Goal: Task Accomplishment & Management: Complete application form

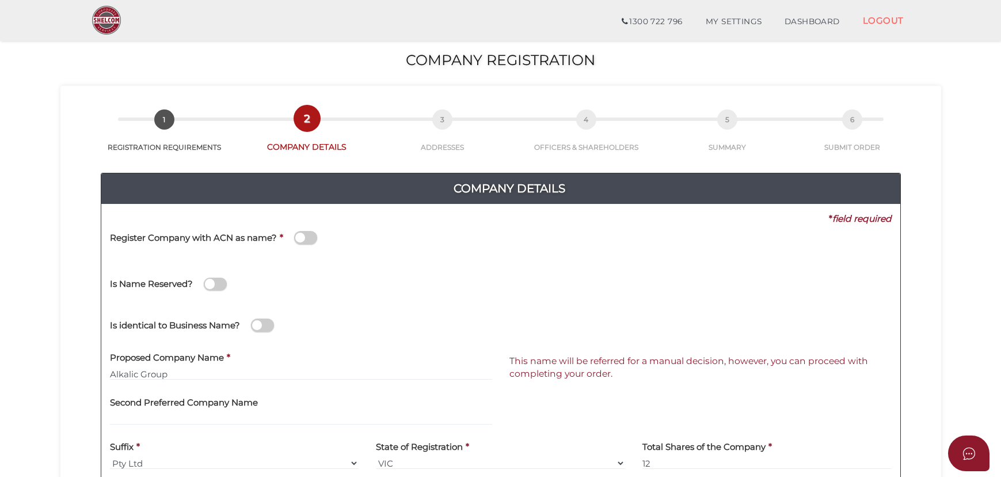
scroll to position [157, 0]
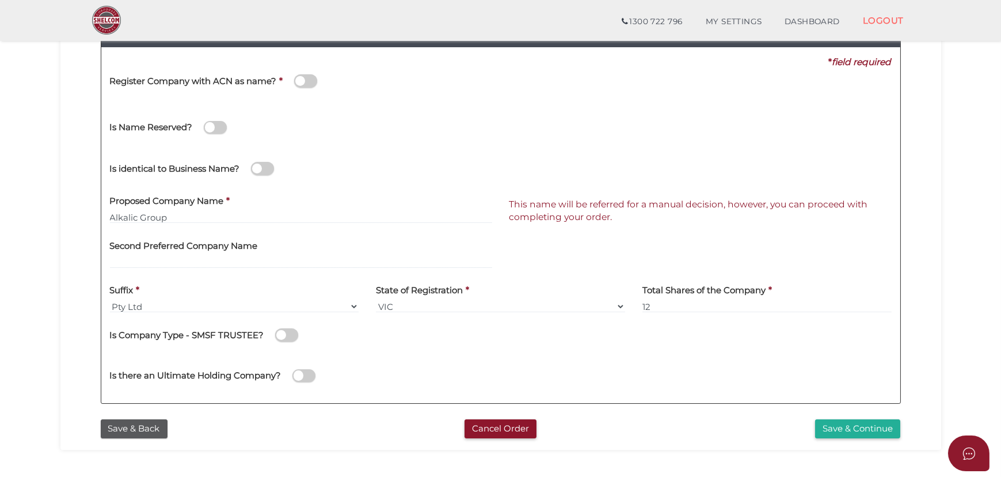
click at [463, 143] on div "Is Name Reserved?" at bounding box center [309, 125] width 417 height 41
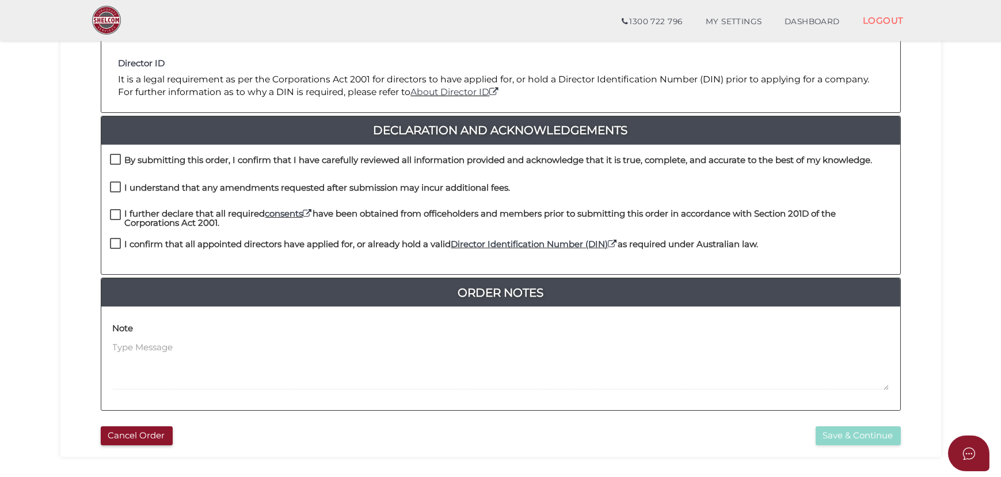
scroll to position [261, 0]
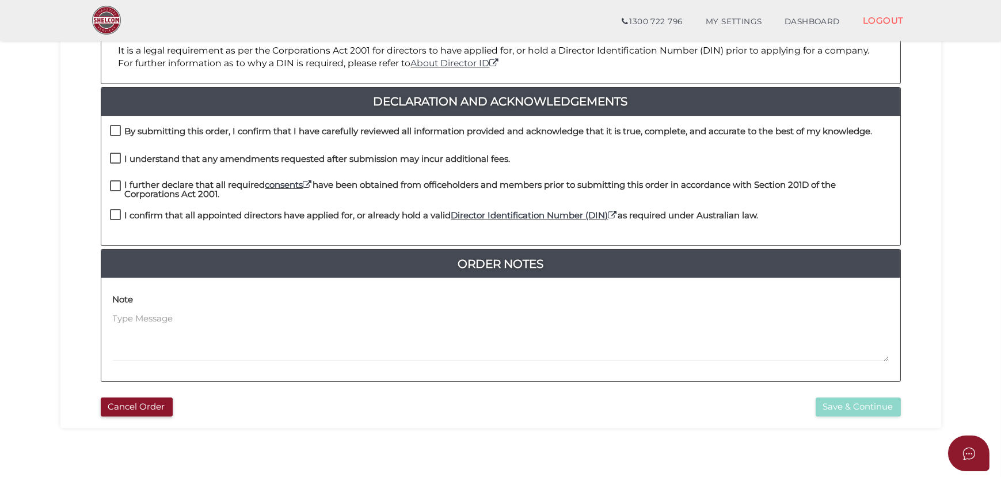
click at [112, 128] on label "By submitting this order, I confirm that I have carefully reviewed all informat…" at bounding box center [491, 134] width 763 height 14
checkbox input "true"
drag, startPoint x: 115, startPoint y: 155, endPoint x: 115, endPoint y: 168, distance: 12.7
click at [115, 155] on label "I understand that any amendments requested after submission may incur additiona…" at bounding box center [310, 161] width 401 height 14
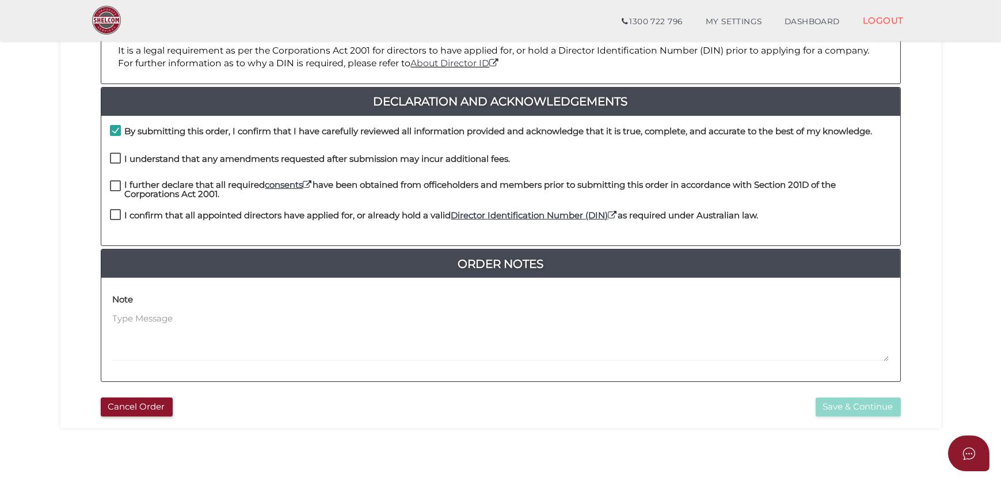
checkbox input "true"
click at [116, 185] on label "I further declare that all required consents have been obtained from officehold…" at bounding box center [501, 187] width 782 height 14
checkbox input "true"
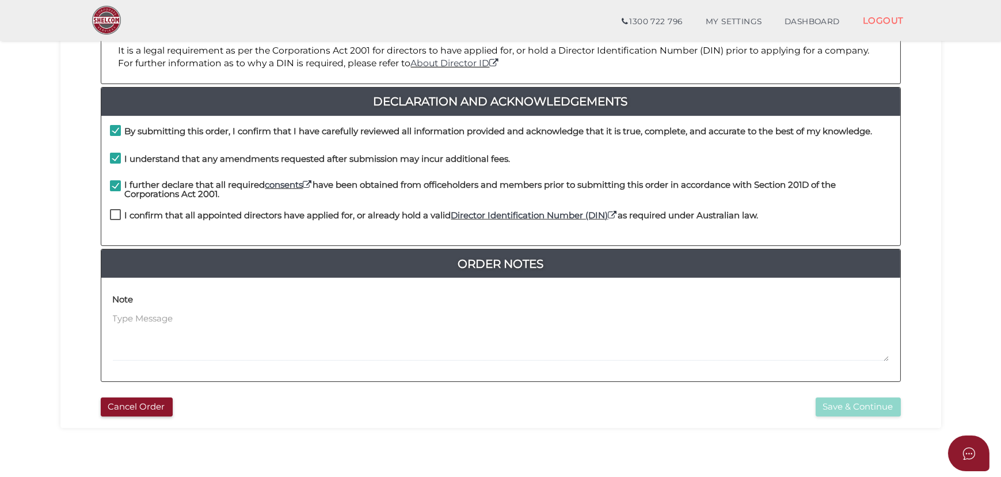
click at [117, 214] on label "I confirm that all appointed directors have applied for, or already hold a vali…" at bounding box center [434, 218] width 649 height 14
click at [438, 211] on h4 "I confirm that all appointed directors have applied for, or already hold a vali…" at bounding box center [442, 216] width 634 height 10
checkbox input "true"
click at [910, 401] on div "Cancel Order Save & Continue" at bounding box center [501, 404] width 864 height 25
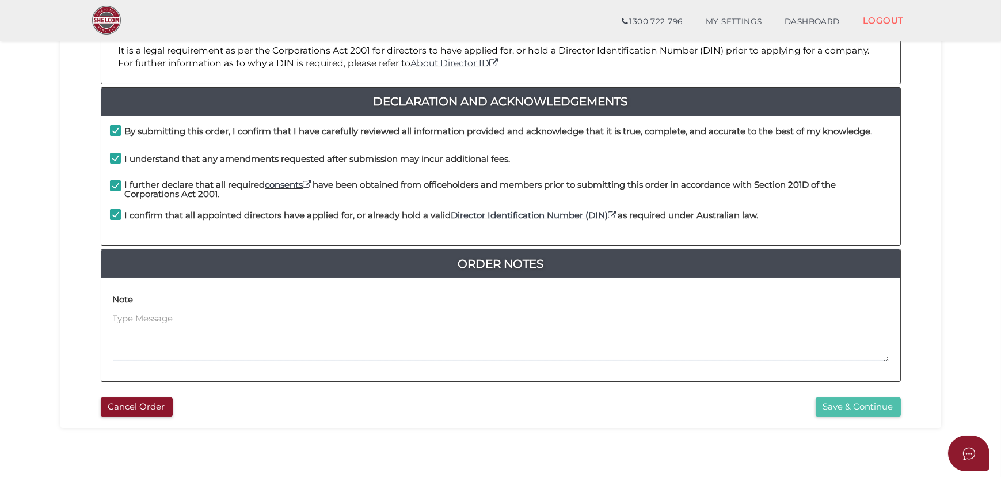
click at [879, 401] on button "Save & Continue" at bounding box center [858, 406] width 85 height 19
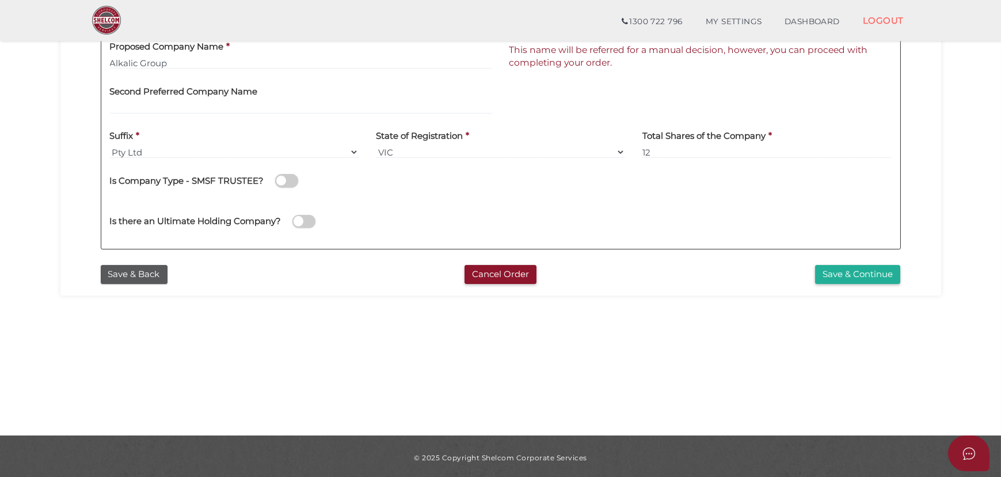
scroll to position [313, 0]
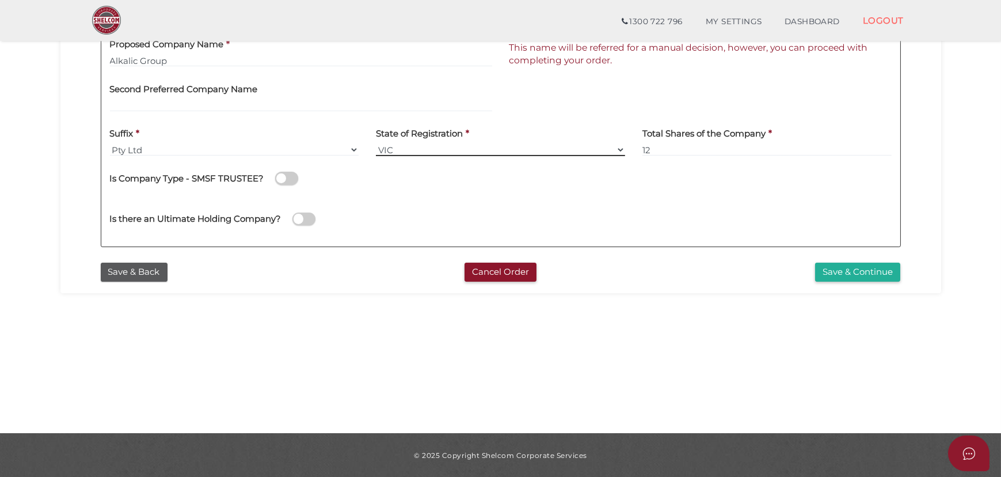
click at [498, 150] on select "VIC ACT NSW NT QLD TAS WA SA" at bounding box center [500, 149] width 249 height 13
select select "QLD"
click at [376, 143] on select "VIC ACT NSW NT QLD TAS WA SA" at bounding box center [500, 149] width 249 height 13
click at [472, 195] on div "Is Company Type - SMSF TRUSTEE?" at bounding box center [501, 181] width 782 height 32
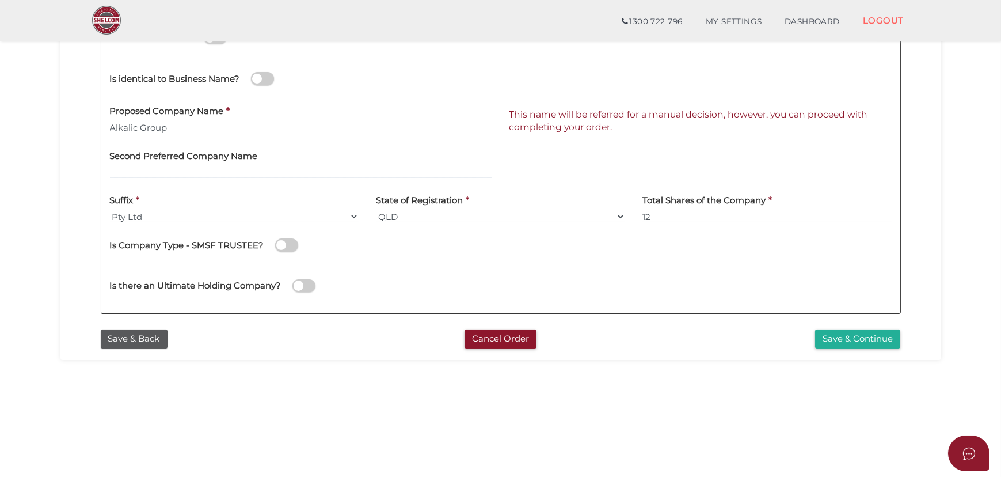
scroll to position [208, 0]
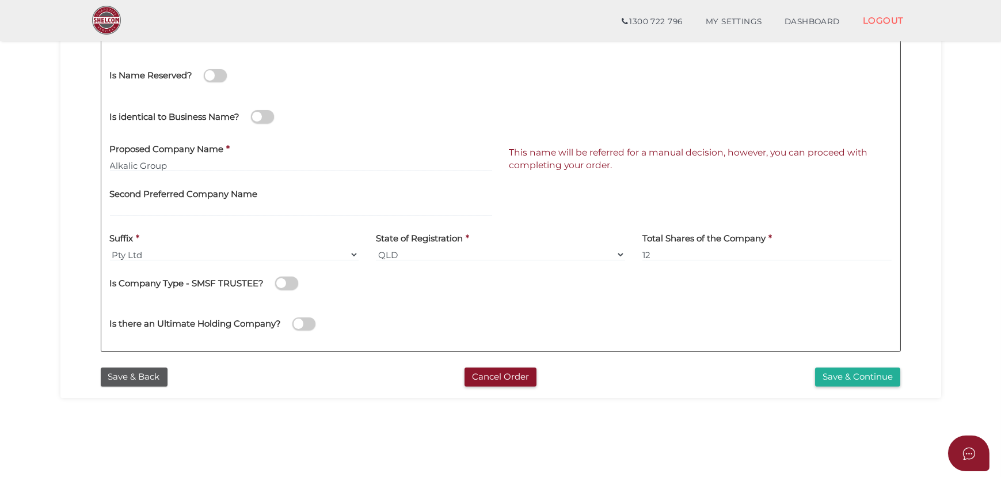
click at [690, 314] on div "Is there an Ultimate Holding Company?" at bounding box center [500, 322] width 799 height 41
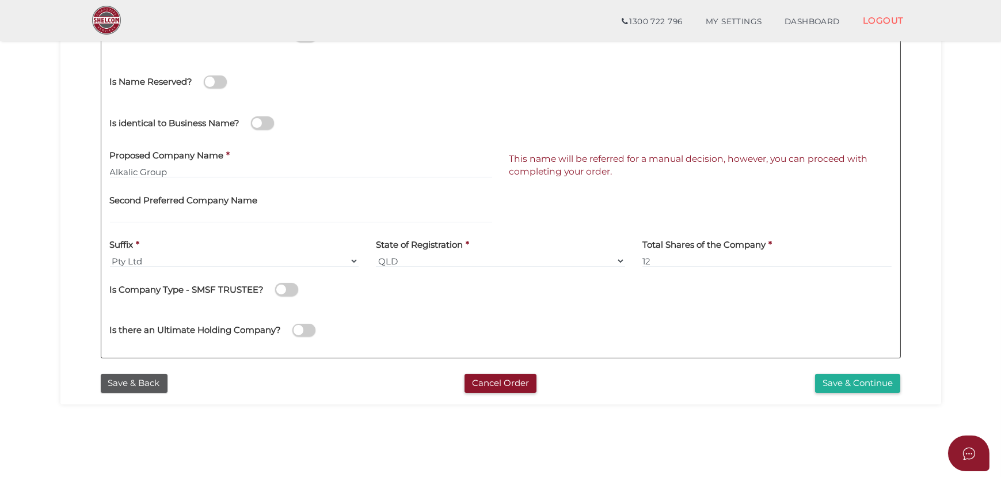
scroll to position [209, 0]
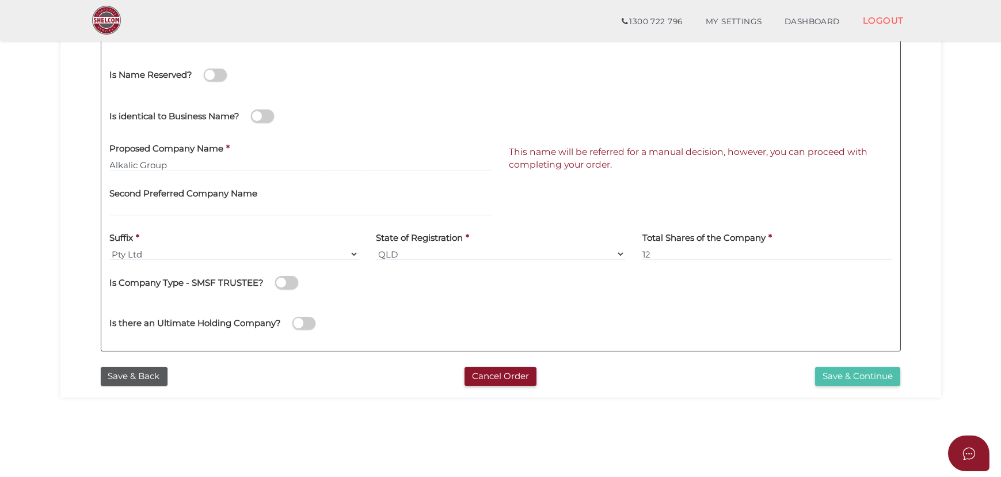
click at [829, 380] on button "Save & Continue" at bounding box center [857, 376] width 85 height 19
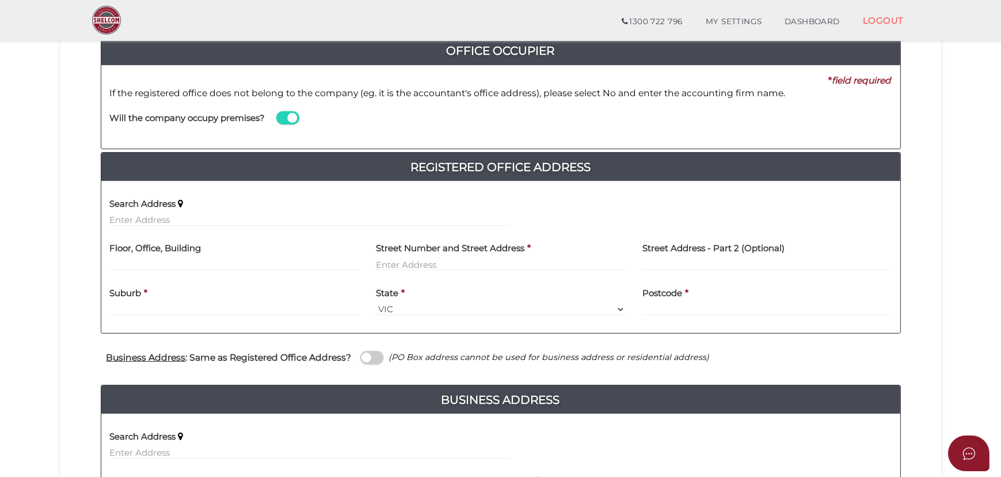
scroll to position [152, 0]
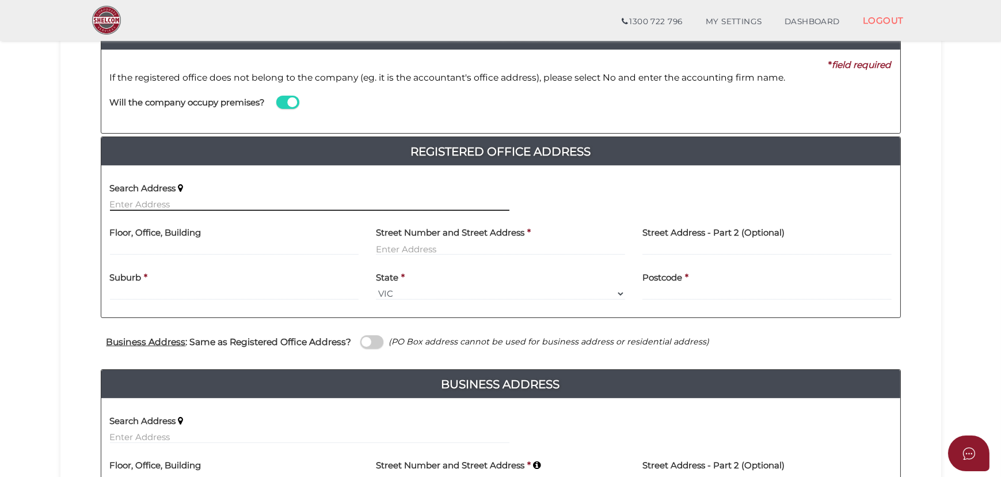
click at [222, 207] on input "text" at bounding box center [310, 204] width 400 height 13
click at [338, 210] on div "Search Address" at bounding box center [309, 196] width 417 height 45
click at [340, 202] on input "text" at bounding box center [310, 204] width 400 height 13
paste input "33/1 hibbertia street, mountain creek"
type input "33/1 Hibbertia Street, Mountain Creek QLD, Australia"
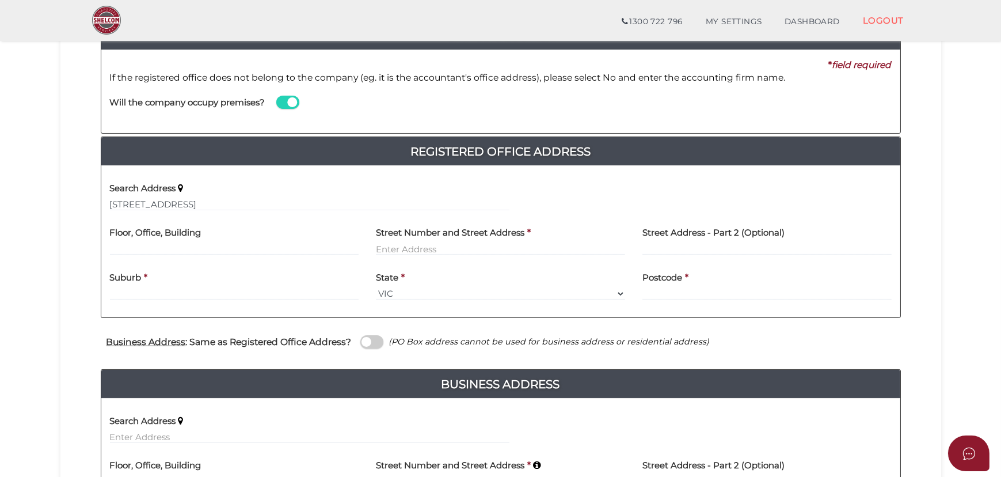
type input "33"
type input "[STREET_ADDRESS]"
type input "[GEOGRAPHIC_DATA]"
select select "QLD"
type input "4557"
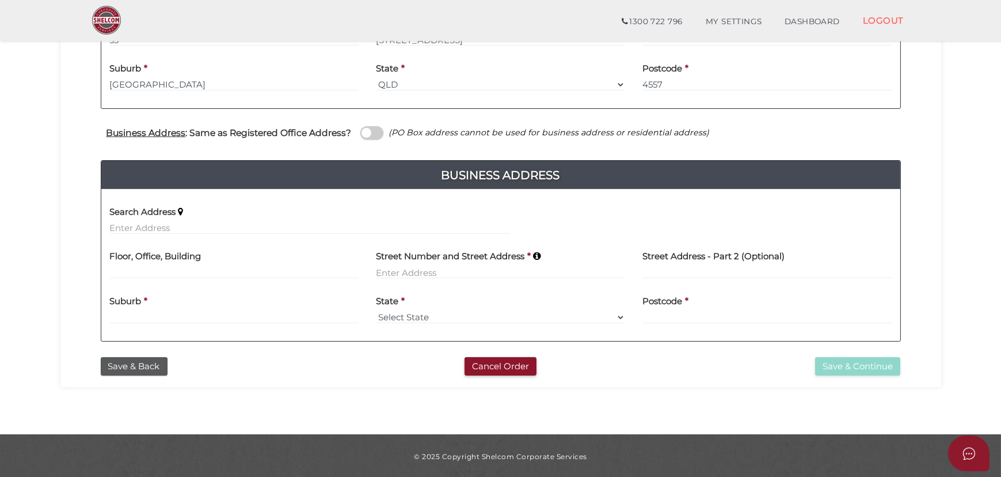
scroll to position [362, 0]
click at [375, 132] on span at bounding box center [371, 132] width 23 height 13
click at [0, 0] on input "checkbox" at bounding box center [0, 0] width 0 height 0
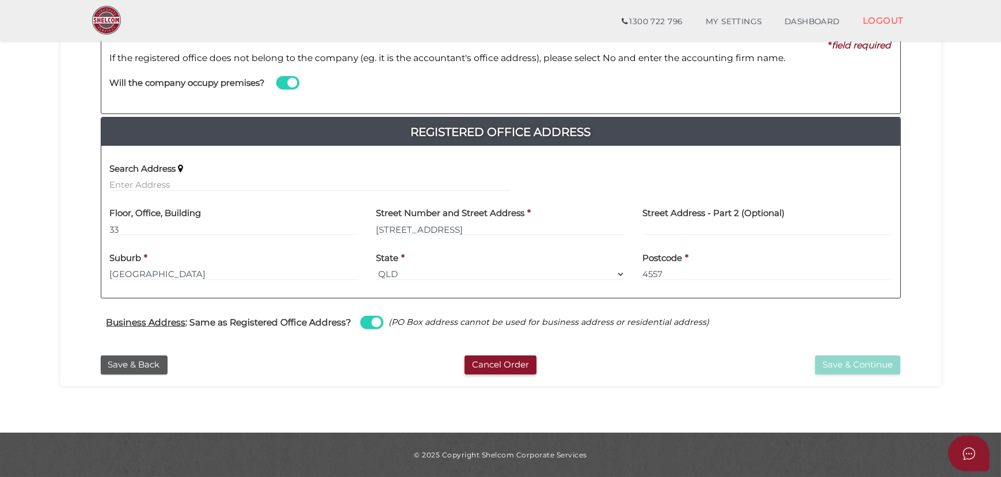
scroll to position [171, 0]
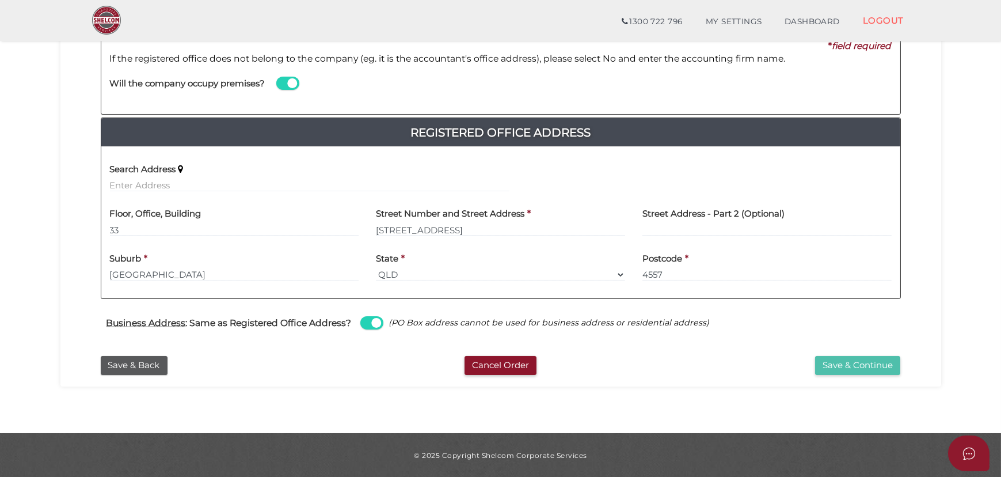
click at [853, 364] on button "Save & Continue" at bounding box center [857, 365] width 85 height 19
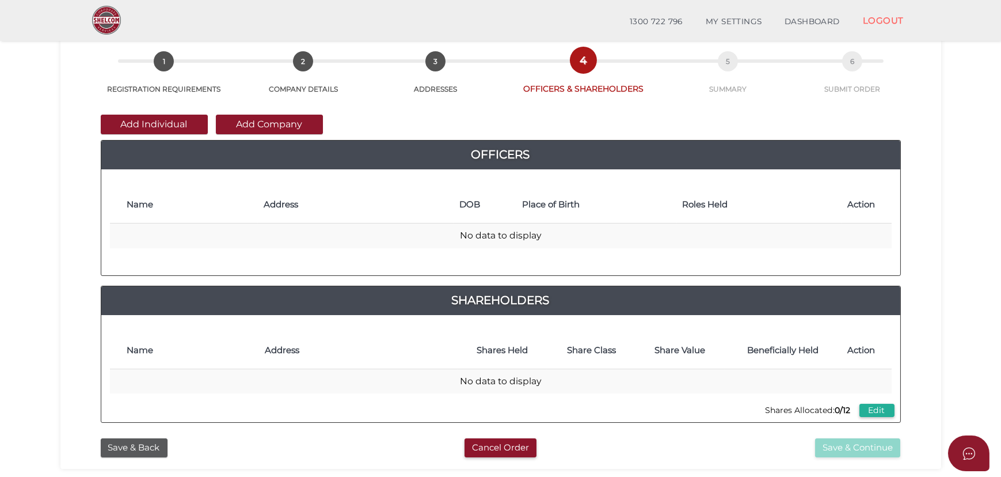
scroll to position [104, 0]
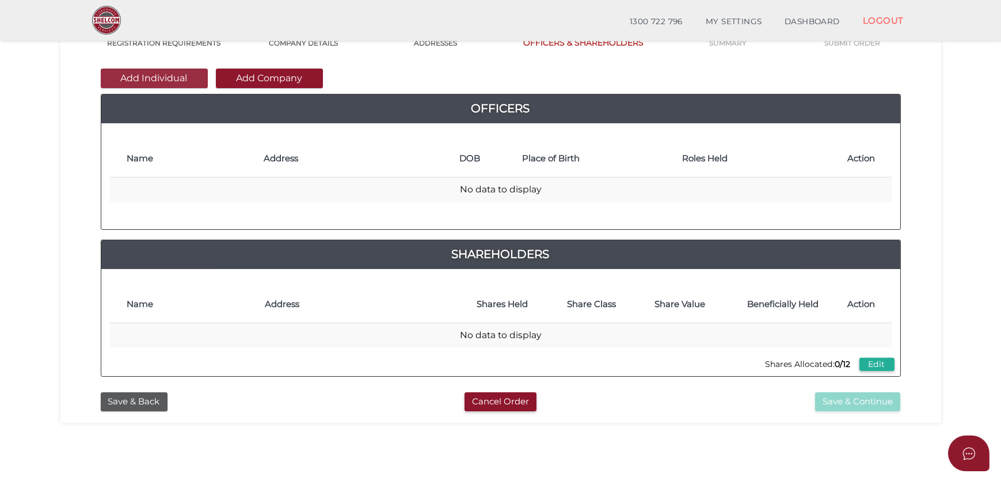
click at [185, 77] on button "Add Individual" at bounding box center [154, 79] width 107 height 20
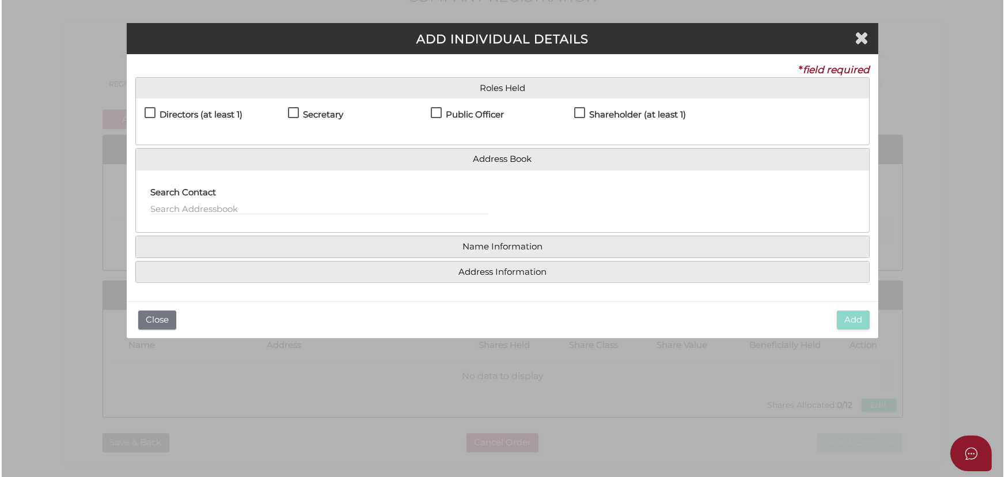
scroll to position [0, 0]
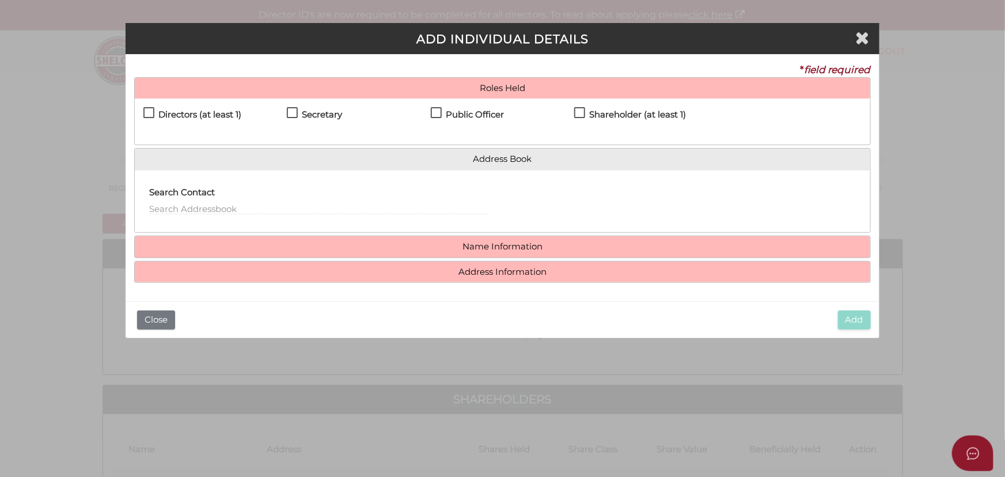
click at [206, 110] on h4 "Directors (at least 1)" at bounding box center [199, 115] width 83 height 10
checkbox input "true"
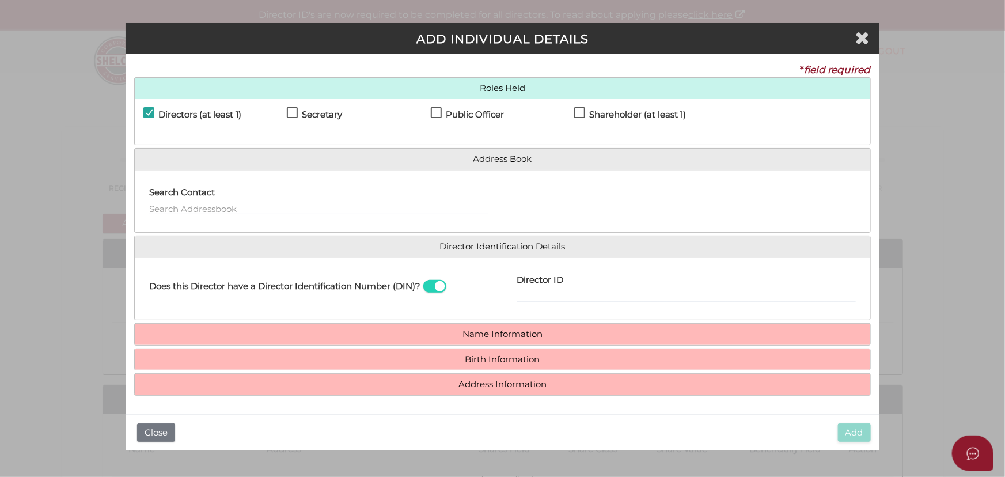
click at [317, 117] on h4 "Secretary" at bounding box center [322, 115] width 40 height 10
checkbox input "true"
click at [476, 113] on h4 "Public Officer" at bounding box center [475, 115] width 58 height 10
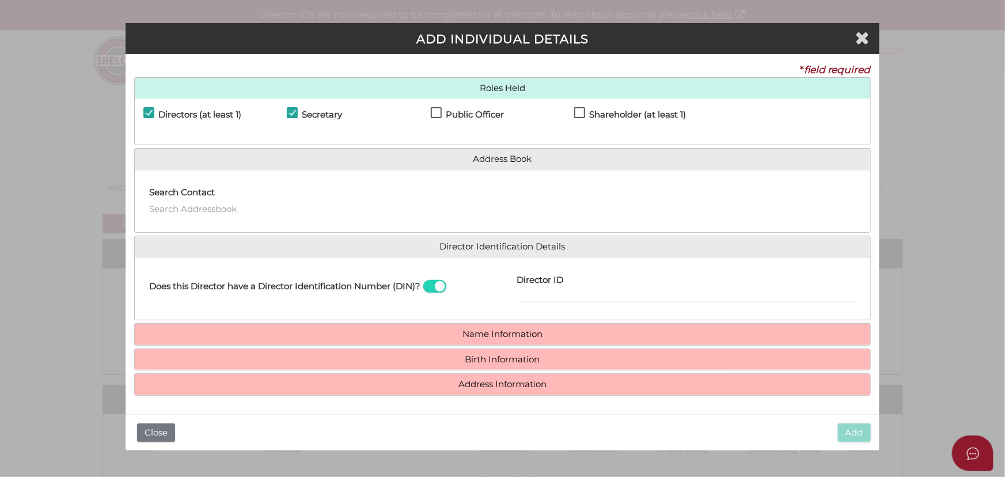
checkbox input "true"
click at [651, 112] on h4 "Shareholder (at least 1)" at bounding box center [637, 115] width 97 height 10
checkbox input "true"
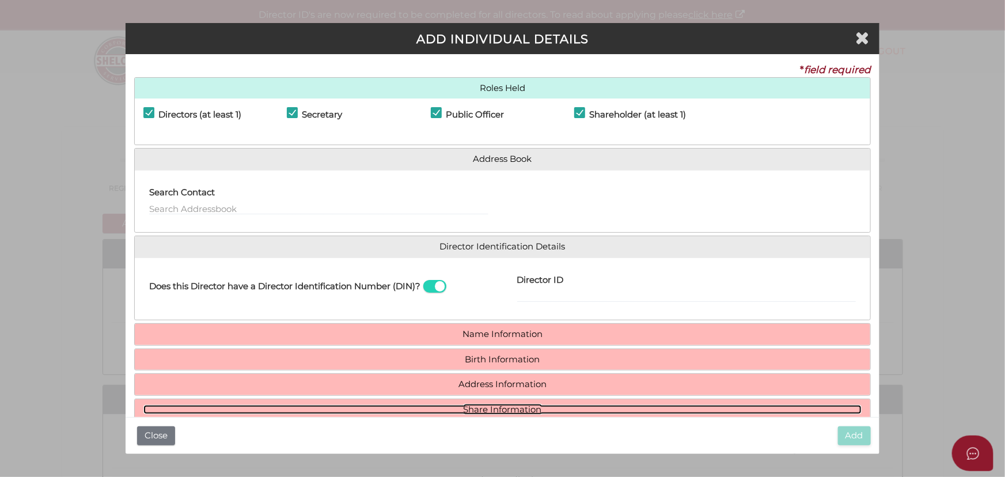
click at [485, 406] on link "Share Information" at bounding box center [502, 410] width 718 height 10
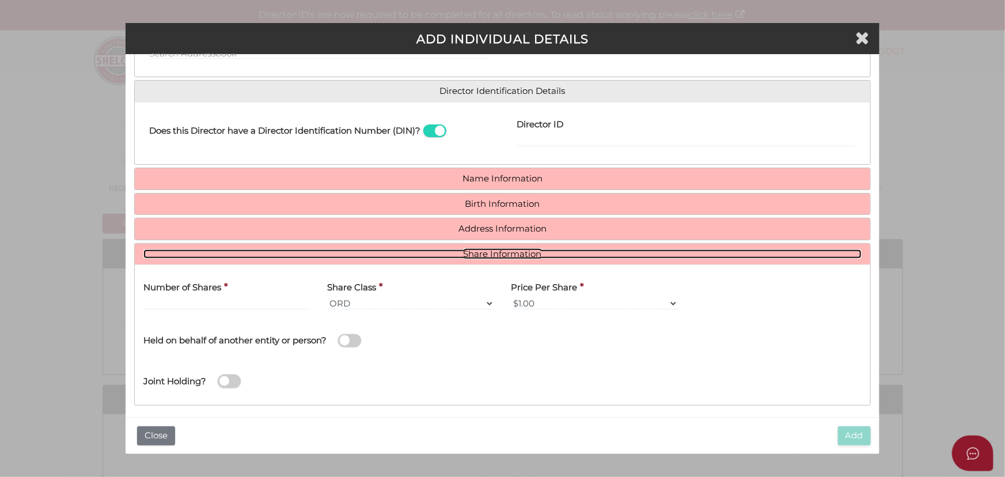
scroll to position [159, 0]
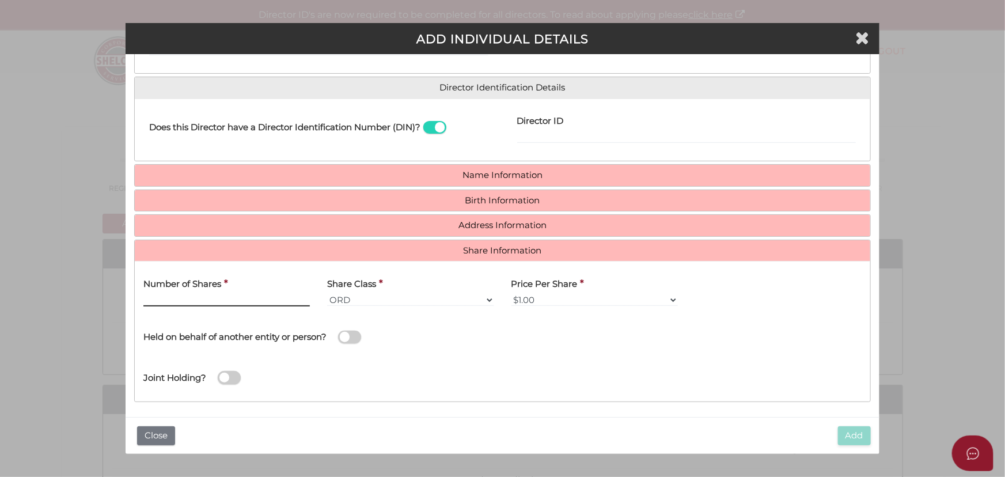
click at [275, 299] on input "text" at bounding box center [226, 300] width 166 height 13
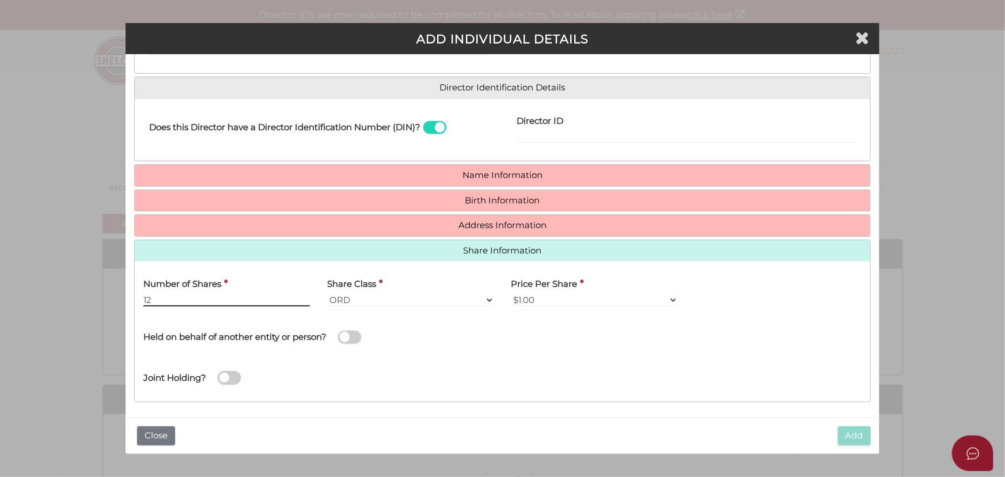
type input "12"
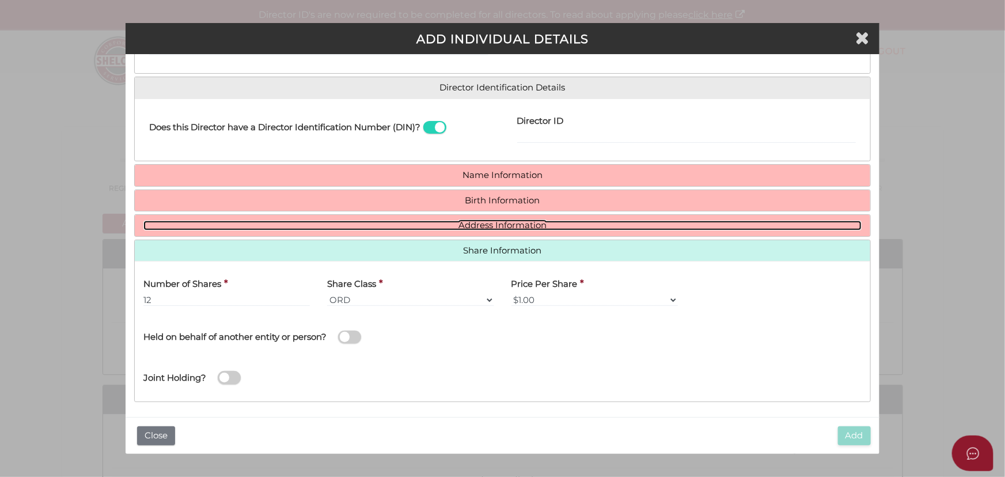
click at [446, 224] on link "Address Information" at bounding box center [502, 226] width 718 height 10
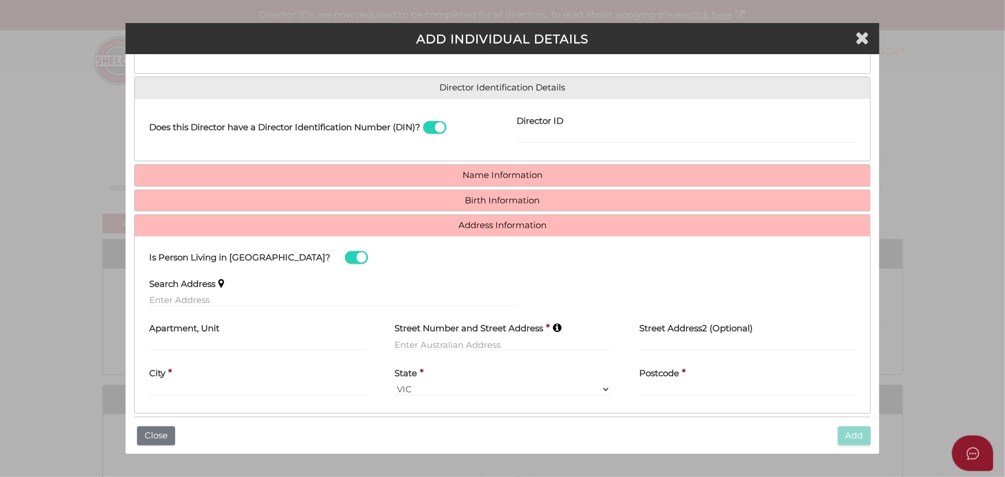
click at [238, 290] on div "Search Address" at bounding box center [332, 288] width 367 height 36
click at [234, 297] on input "text" at bounding box center [332, 300] width 367 height 13
paste input "33/1 hibbertia street, mountain creek"
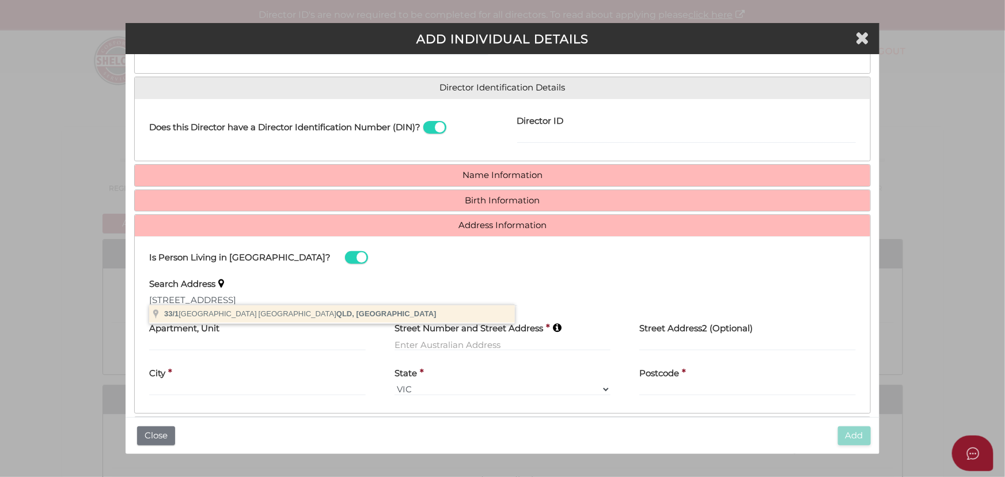
type input "33/1 Hibbertia Street, Mountain Creek QLD, Australia"
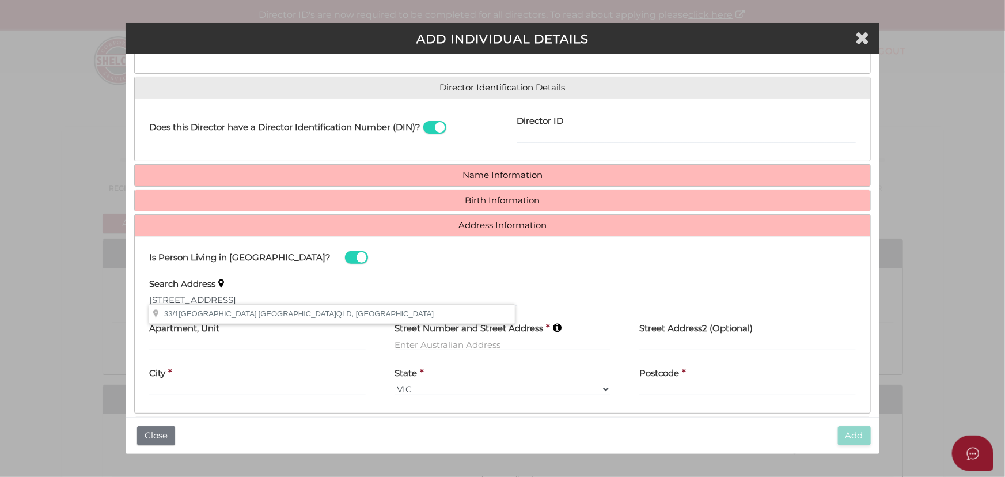
type input "33"
type input "1 Hibbertia Street"
type input "Mountain Creek"
select select "QLD"
type input "4557"
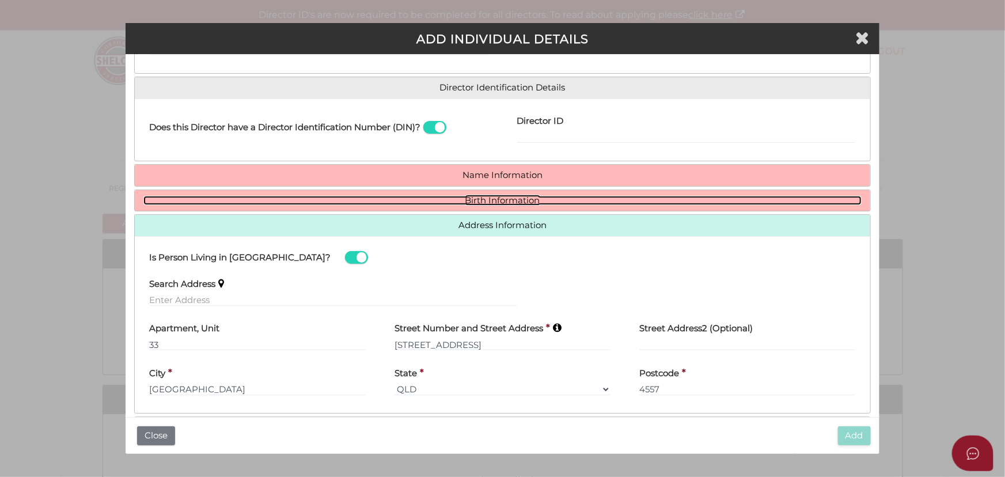
click at [507, 196] on link "Birth Information" at bounding box center [502, 201] width 718 height 10
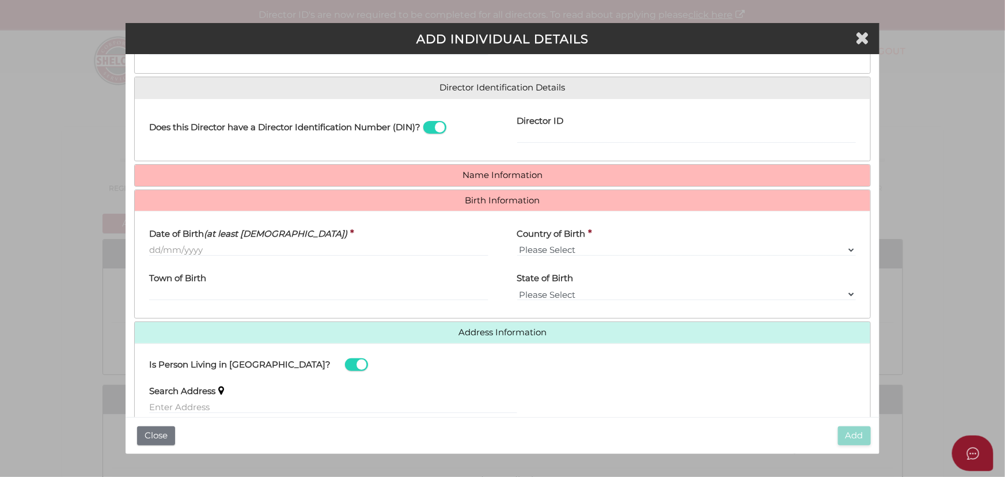
click at [241, 259] on div "Date of Birth (at least 18 years old) *" at bounding box center [318, 242] width 367 height 45
click at [263, 241] on label "Date of Birth (at least 18 years old)" at bounding box center [248, 232] width 198 height 24
click at [263, 244] on input "Date of Birth (at least 18 years old)" at bounding box center [318, 250] width 339 height 13
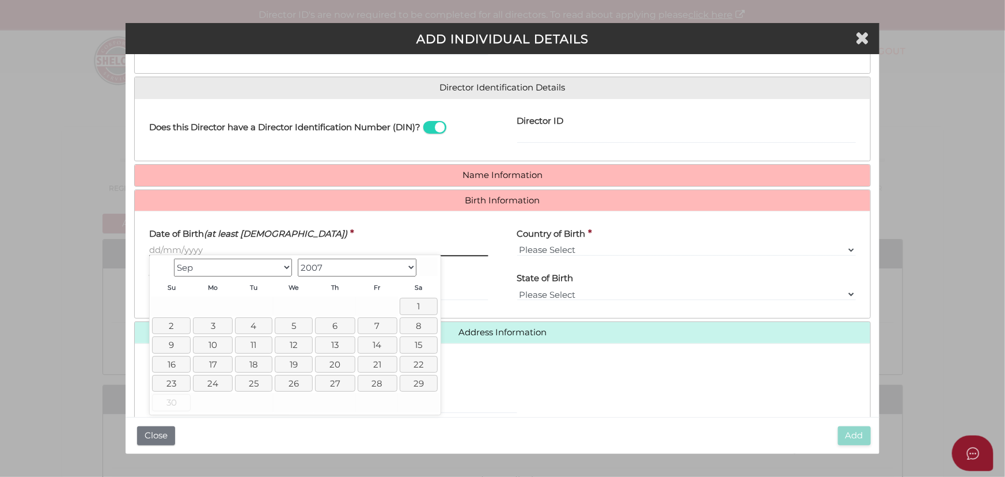
click at [247, 246] on input "Date of Birth (at least 18 years old)" at bounding box center [318, 250] width 339 height 13
type input "04/02/1986"
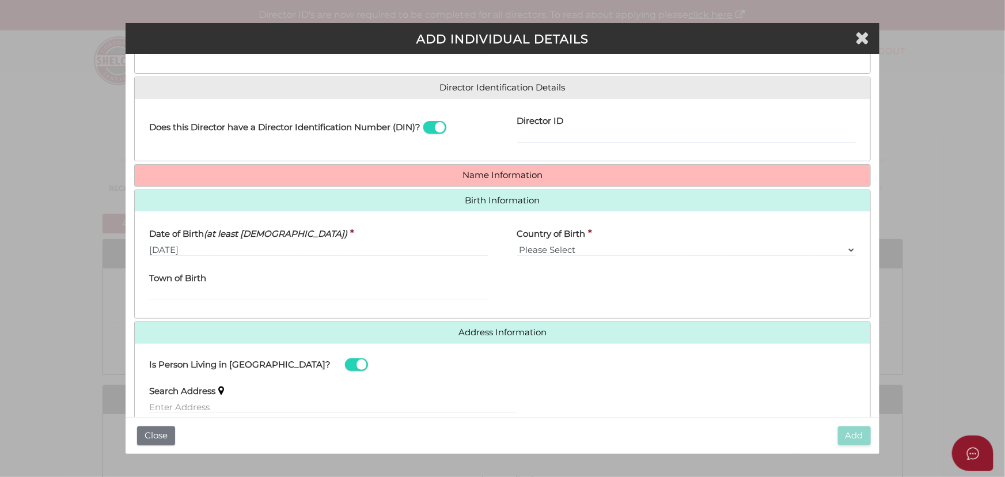
click at [658, 240] on div "Country of Birth * Please Select v Australia Afghanistan Albania Algeria Americ…" at bounding box center [686, 238] width 339 height 36
click at [655, 244] on select "Please Select v Australia Afghanistan Albania Algeria American Samoa Andorra An…" at bounding box center [686, 250] width 339 height 13
select select "United Kingdom"
click at [517, 244] on select "Please Select v Australia Afghanistan Albania Algeria American Samoa Andorra An…" at bounding box center [686, 250] width 339 height 13
click at [276, 289] on input "Town of Birth" at bounding box center [318, 294] width 339 height 13
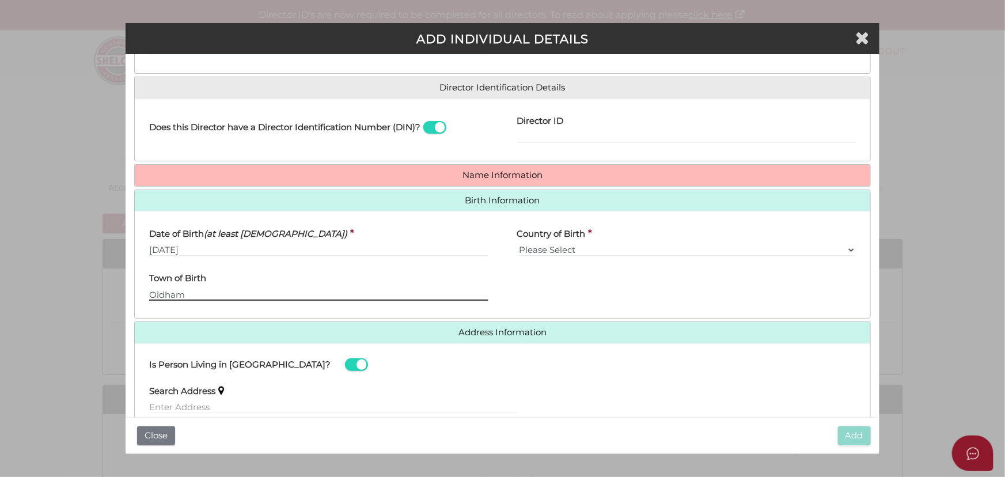
type input "Oldham"
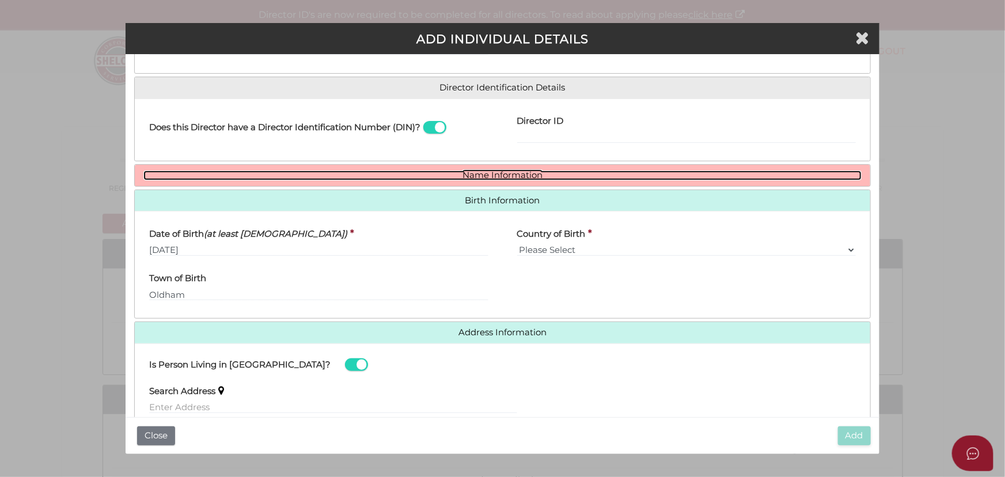
click at [478, 177] on link "Name Information" at bounding box center [502, 175] width 718 height 10
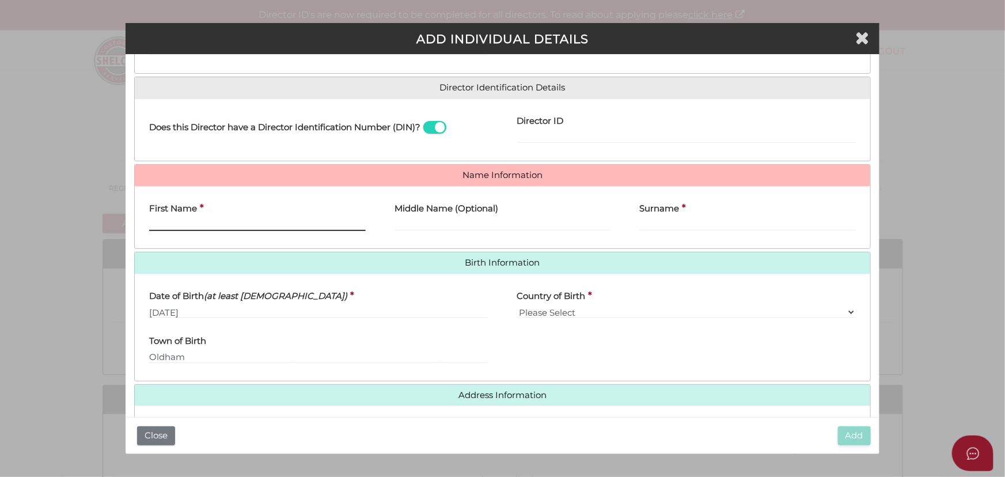
click at [226, 218] on input "First Name" at bounding box center [257, 224] width 216 height 13
paste input "ALLAINA"
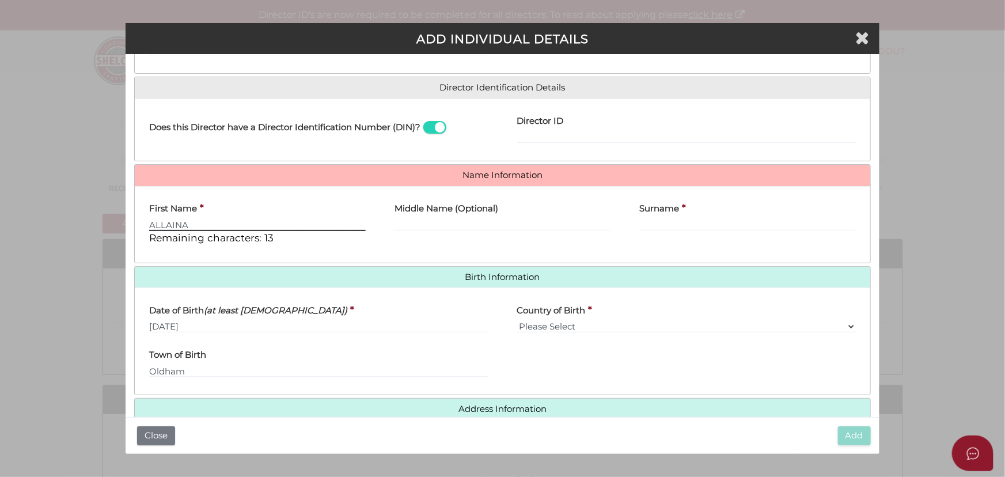
drag, startPoint x: 207, startPoint y: 227, endPoint x: -46, endPoint y: 219, distance: 252.9
click at [0, 219] on html "Shelcom is loading Processing Payment...Please Wait... Director ID's are now re…" at bounding box center [502, 238] width 1005 height 477
type input "Allaina"
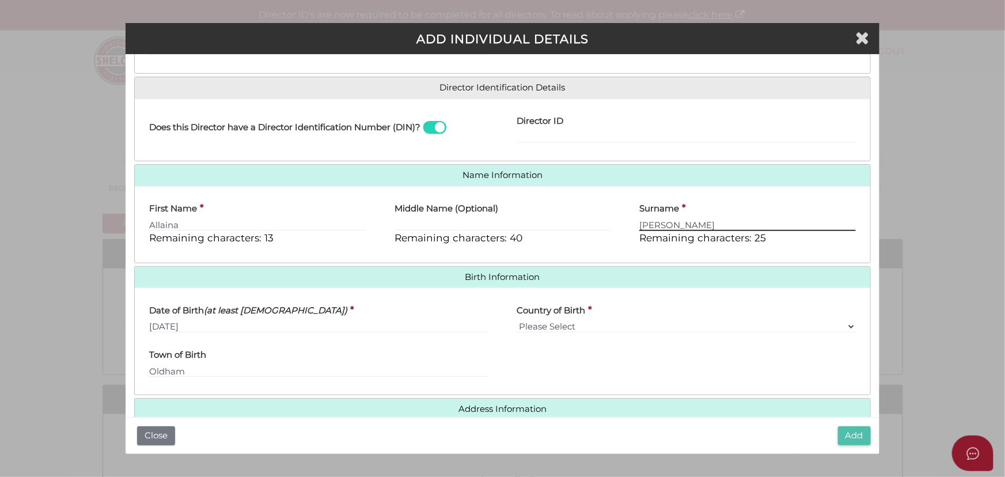
type input "[PERSON_NAME]"
click at [852, 426] on button "Add" at bounding box center [854, 435] width 33 height 19
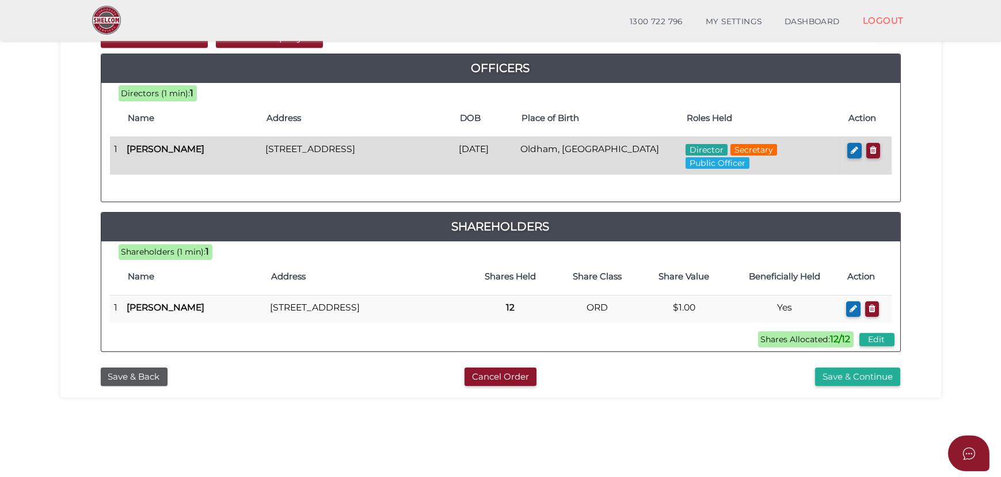
scroll to position [157, 0]
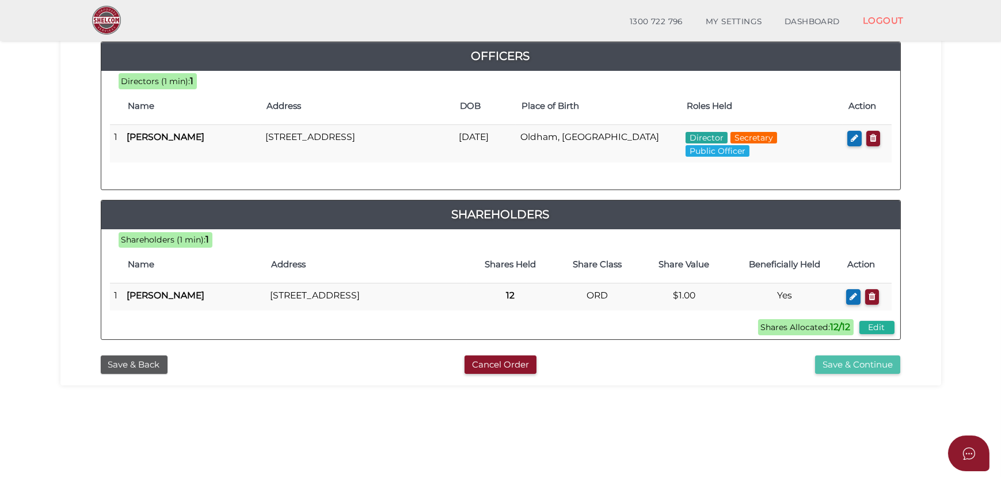
click at [832, 372] on button "Save & Continue" at bounding box center [857, 364] width 85 height 19
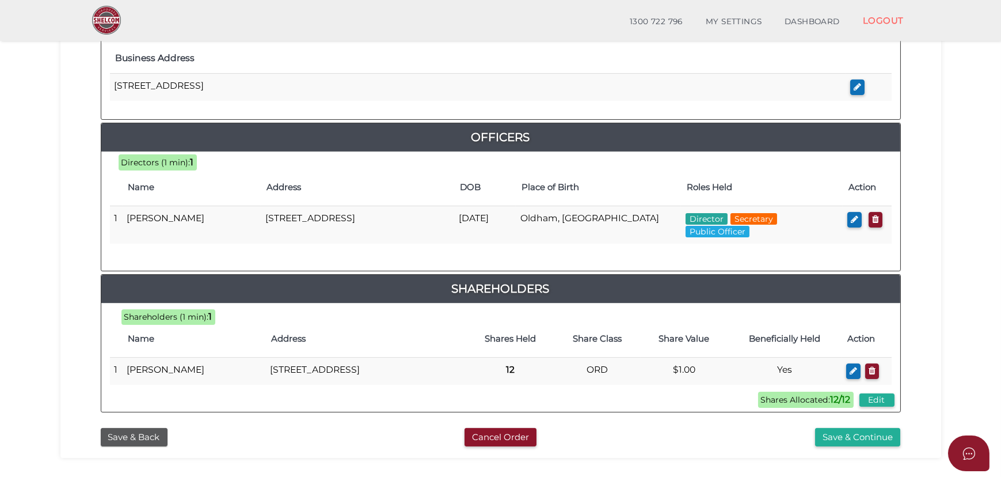
scroll to position [471, 0]
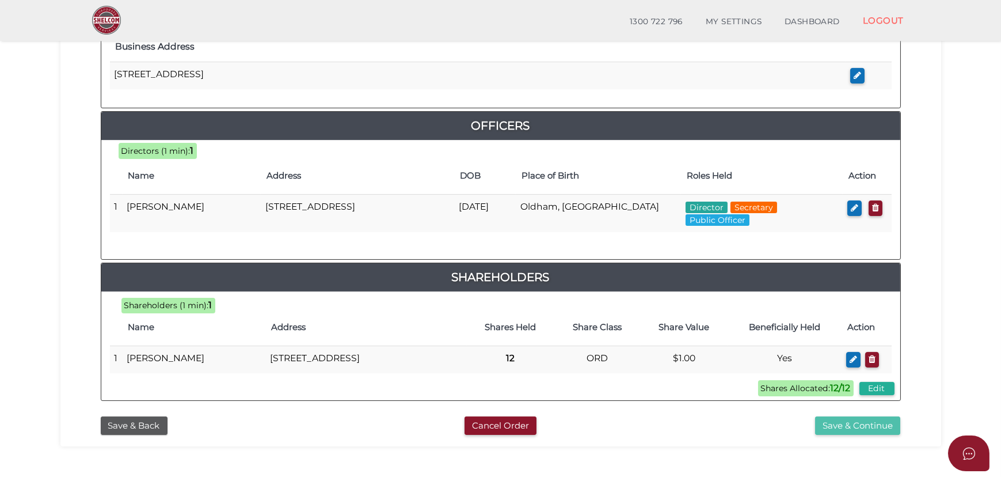
click at [873, 435] on button "Save & Continue" at bounding box center [857, 425] width 85 height 19
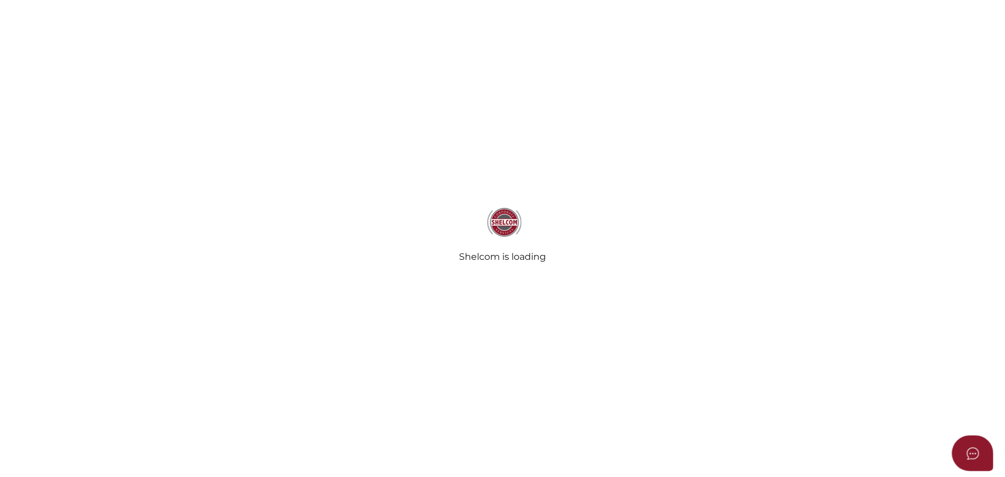
radio input "true"
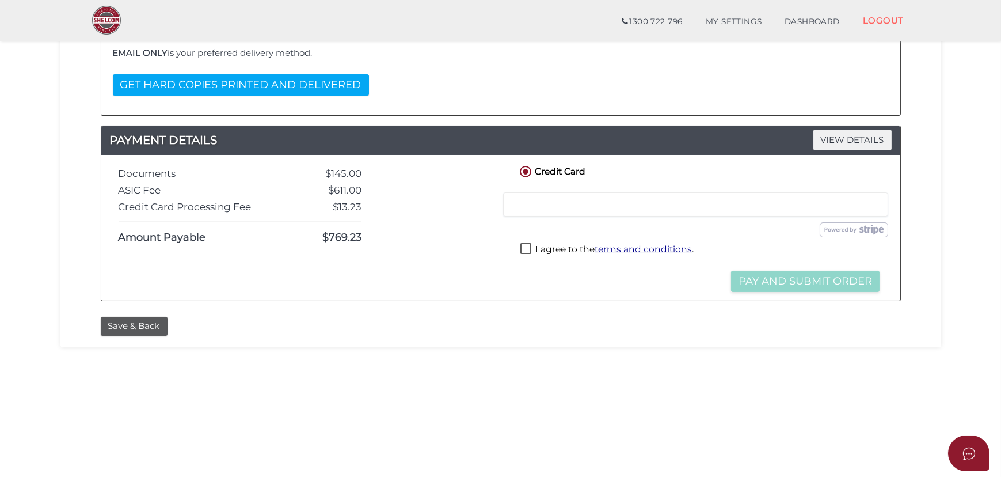
scroll to position [261, 0]
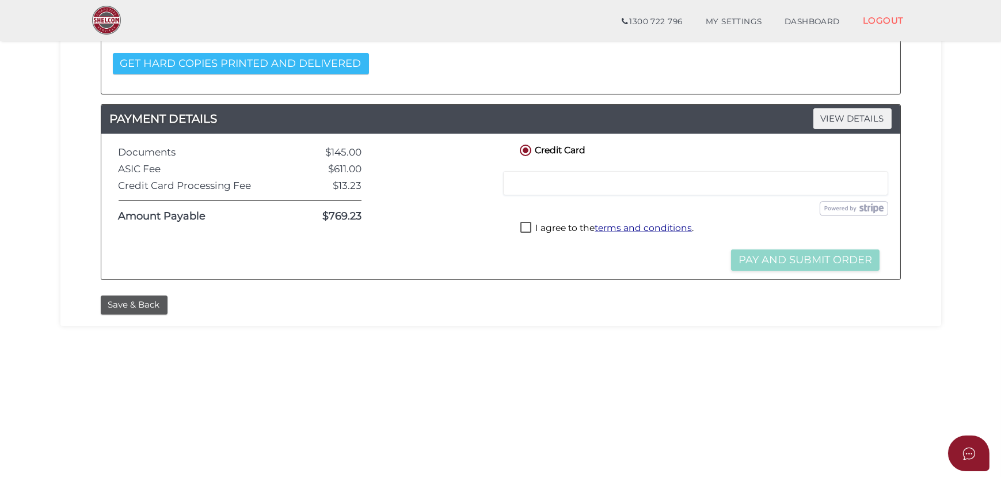
click at [282, 58] on button "GET HARD COPIES PRINTED AND DELIVERED" at bounding box center [241, 63] width 256 height 21
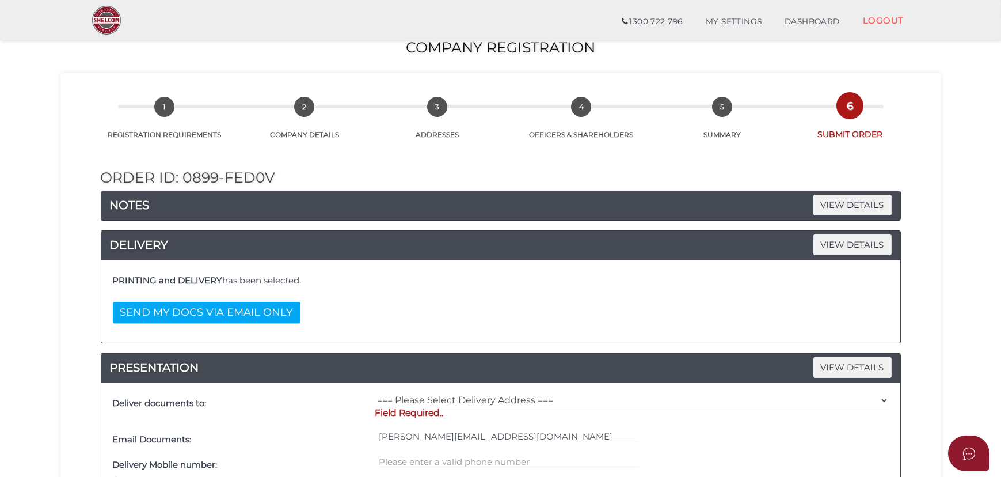
scroll to position [0, 0]
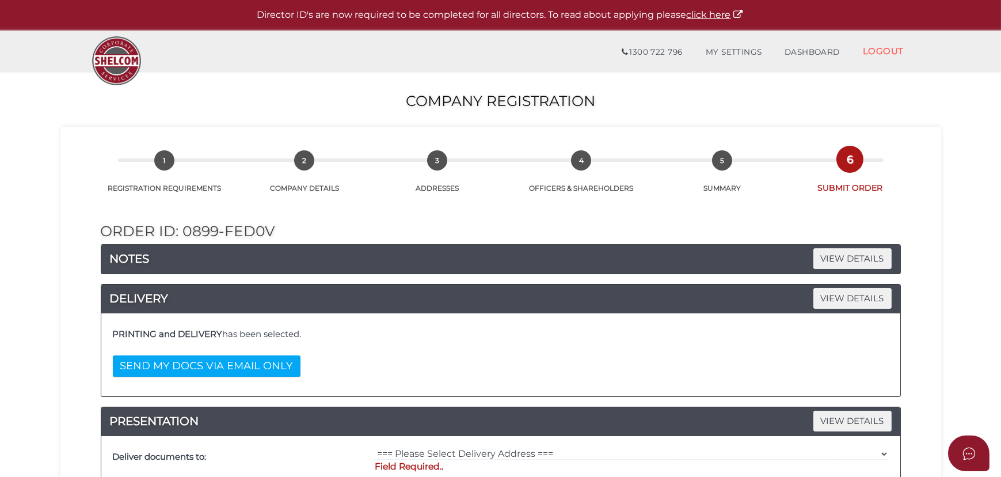
click at [844, 269] on div "NOTES VIEW DETAILS" at bounding box center [500, 259] width 799 height 29
click at [852, 256] on span "VIEW DETAILS" at bounding box center [853, 258] width 78 height 20
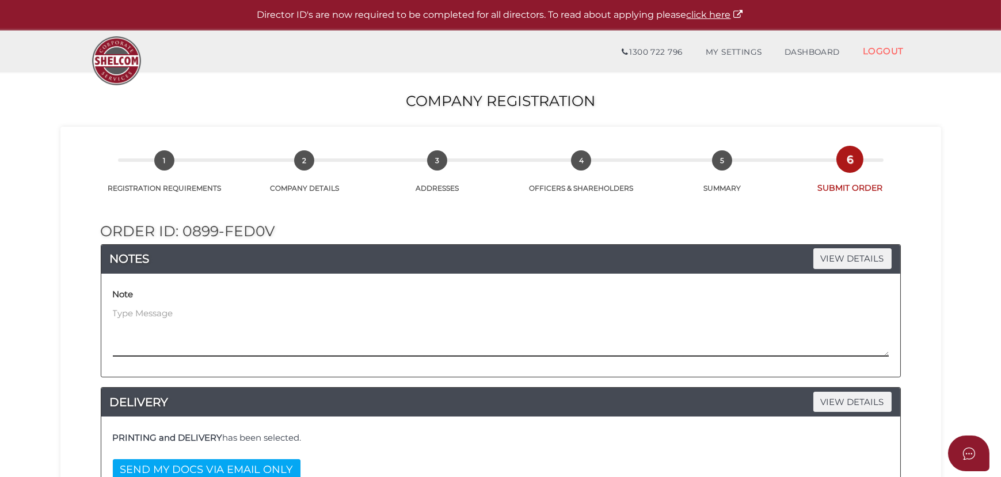
click at [305, 341] on textarea at bounding box center [501, 332] width 776 height 50
click at [150, 331] on textarea "Hi, could you please have the hard copy of the files delivered to the address b…" at bounding box center [501, 332] width 776 height 50
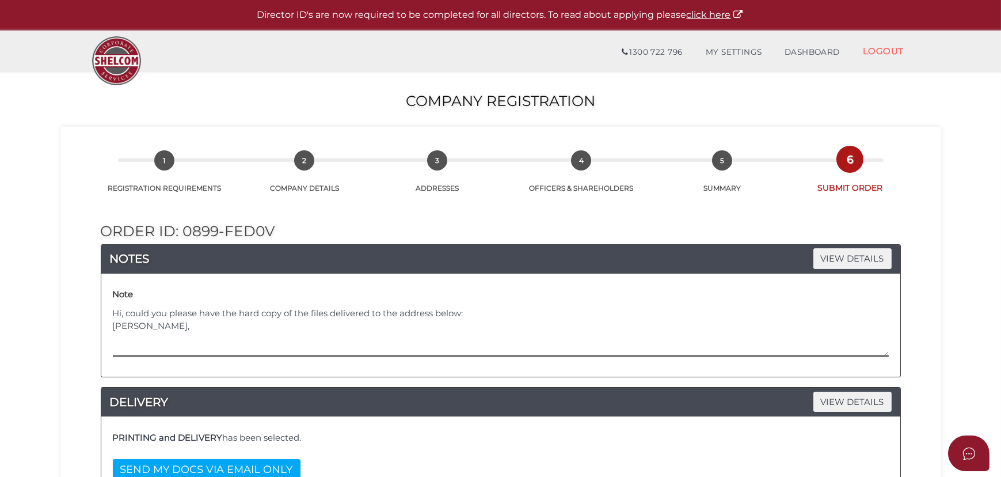
click at [194, 351] on textarea "Hi, could you please have the hard copy of the files delivered to the address b…" at bounding box center [501, 332] width 776 height 50
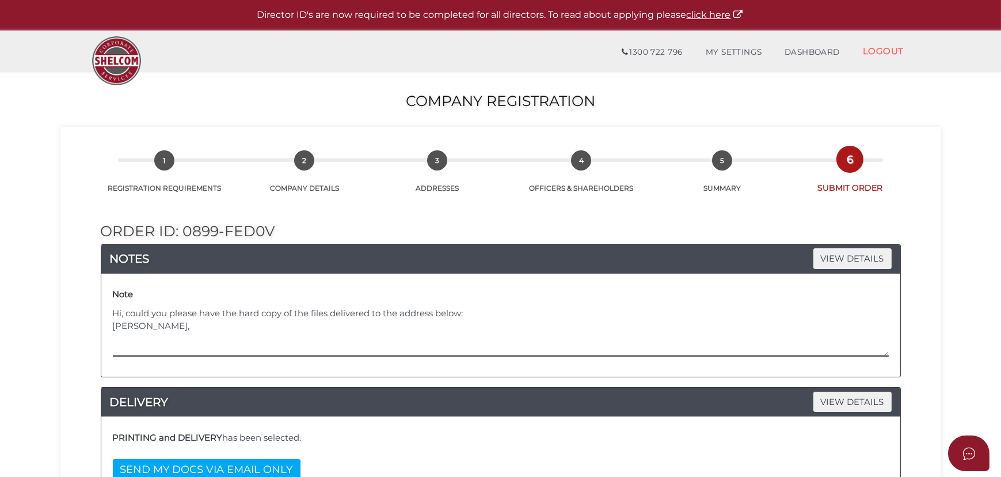
click at [196, 333] on textarea "Hi, could you please have the hard copy of the files delivered to the address b…" at bounding box center [501, 332] width 776 height 50
click at [162, 340] on textarea "Hi, could you please have the hard copy of the files delivered to the address b…" at bounding box center [501, 332] width 776 height 50
paste textarea "C/O WOTSO Sippy Downs, [STREET_ADDRESS]"
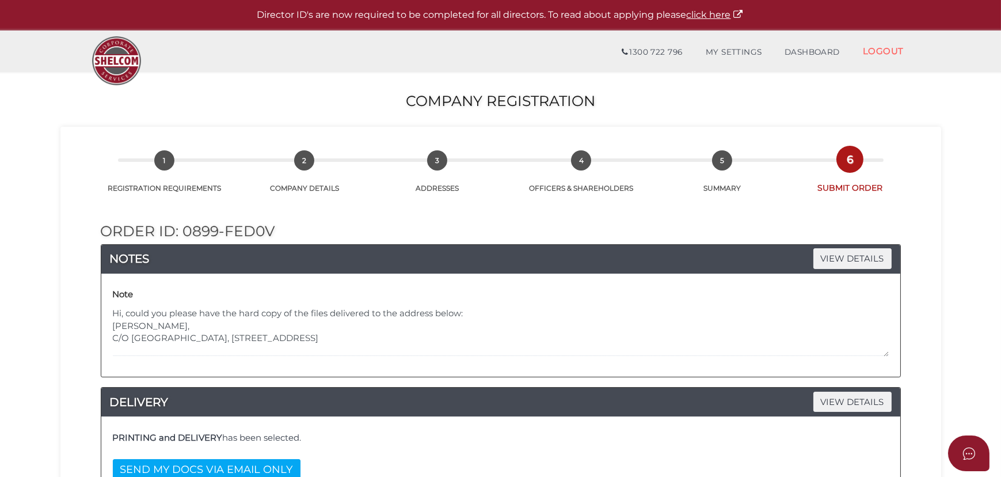
click at [180, 359] on div "Note Hi, could you please have the hard copy of the files delivered to the addr…" at bounding box center [501, 325] width 782 height 86
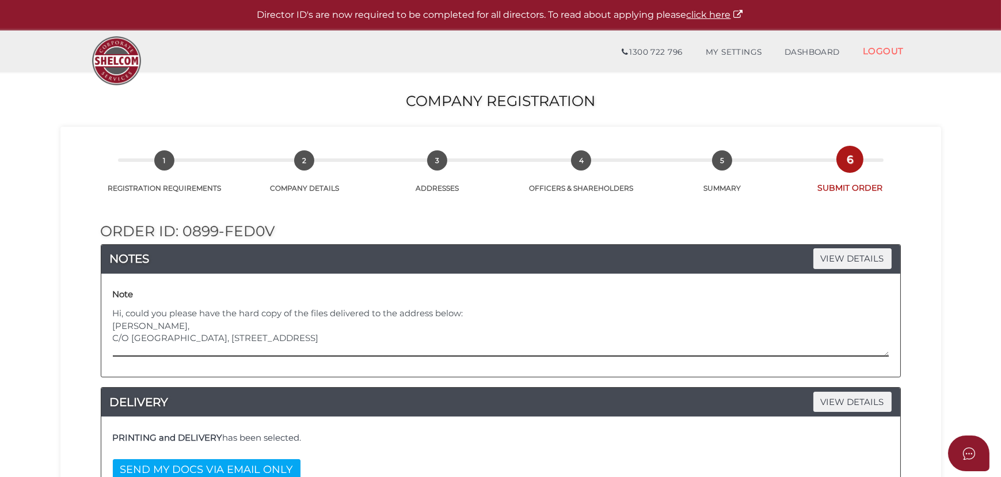
click at [179, 353] on textarea "Hi, could you please have the hard copy of the files delivered to the address b…" at bounding box center [501, 332] width 776 height 50
paste textarea "Sippy Downs, QLD 4556"
click at [382, 337] on textarea "Hi, could you please have the hard copy of the files delivered to the address b…" at bounding box center [501, 332] width 776 height 50
paste textarea "Sippy Downs, QLD 4556"
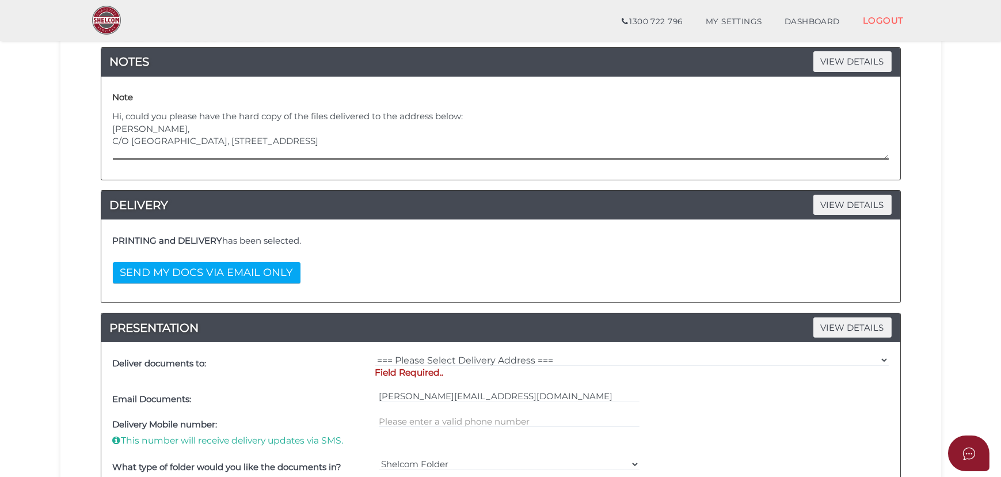
scroll to position [157, 0]
type textarea "Hi, could you please have the hard copy of the files delivered to the address b…"
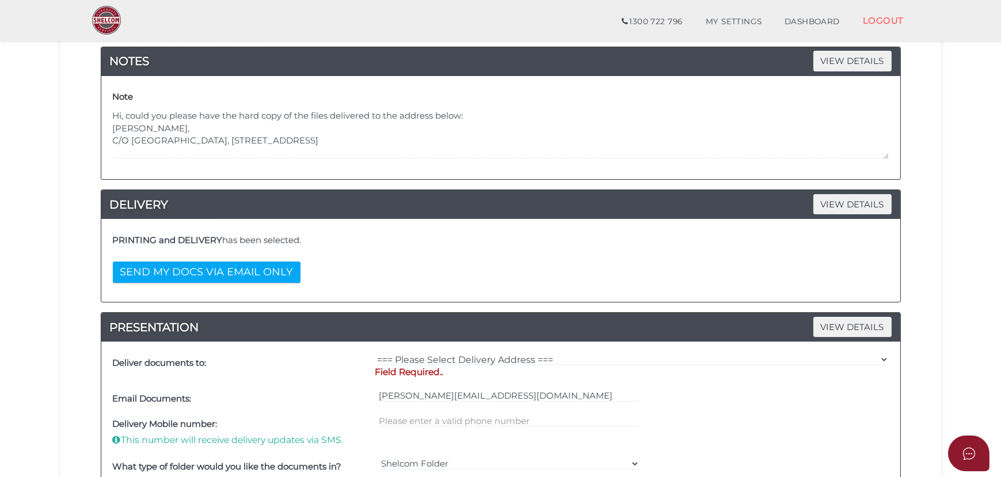
click at [65, 203] on div "df7e9db1d80887e60bba630c1c37d3a7 1 REGISTRATION REQUIREMENTS 2 COMPANY DETAILS …" at bounding box center [500, 380] width 881 height 902
click at [58, 230] on section "Company Registration df7e9db1d80887e60bba630c1c37d3a7 1 REGISTRATION REQUIREMEN…" at bounding box center [500, 376] width 1001 height 1004
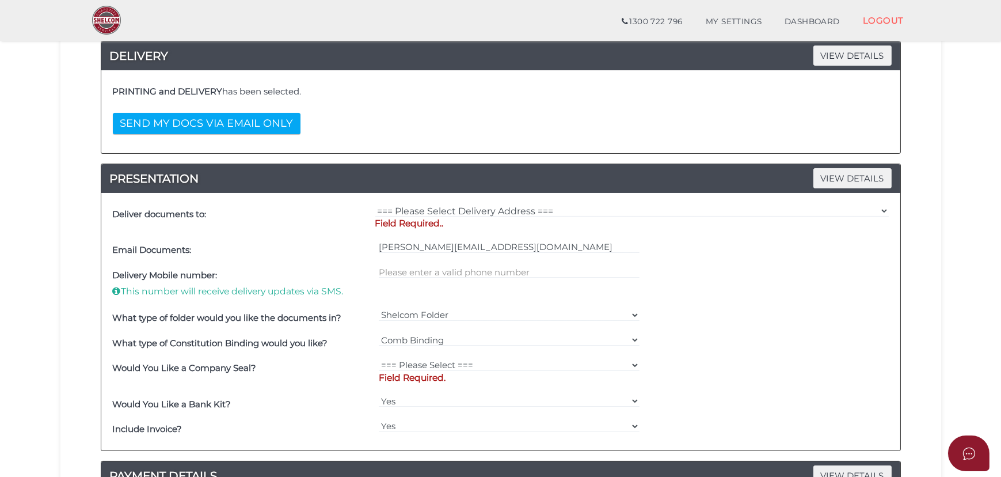
scroll to position [366, 0]
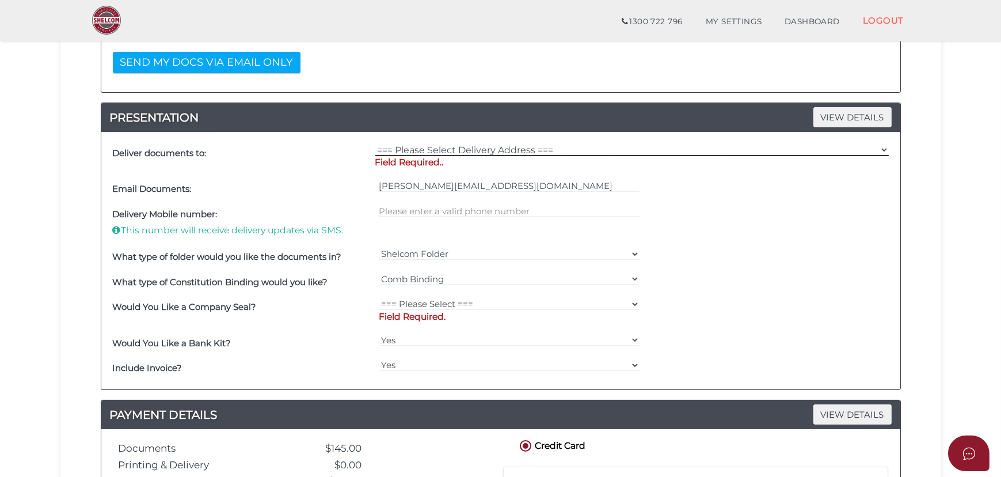
click at [440, 146] on select "=== Please Select Delivery Address === (User Address - [PERSON_NAME][GEOGRAPHIC…" at bounding box center [632, 149] width 514 height 13
select select "Other"
click at [375, 143] on select "=== Please Select Delivery Address === (User Address - [PERSON_NAME][GEOGRAPHIC…" at bounding box center [632, 149] width 514 height 13
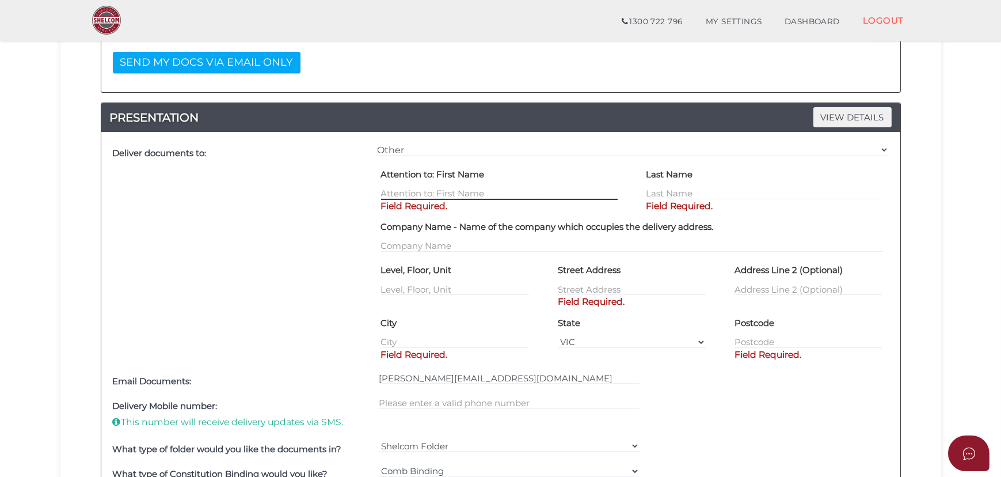
click at [447, 188] on input "text" at bounding box center [499, 193] width 237 height 13
click at [308, 248] on div "Deliver documents to:" at bounding box center [241, 254] width 263 height 228
click at [438, 193] on input "text" at bounding box center [499, 193] width 237 height 13
type input "Allaina"
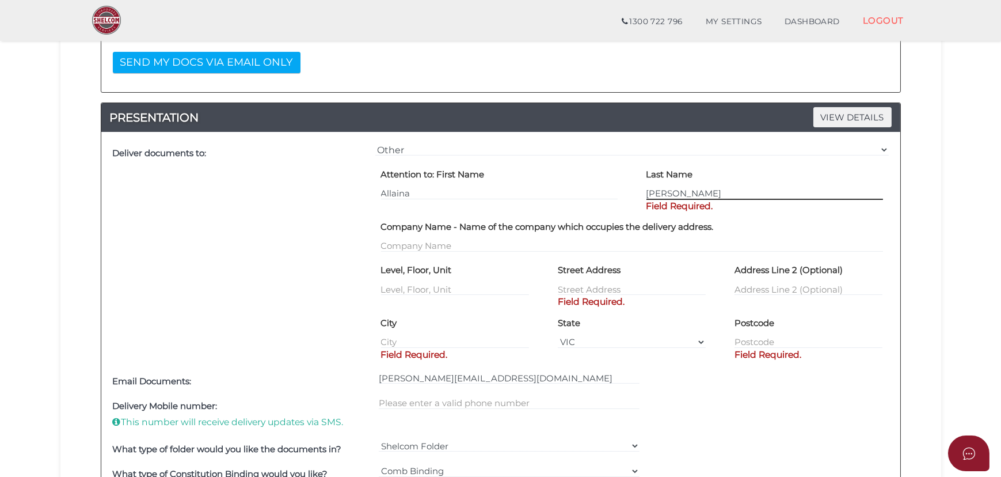
type input "[PERSON_NAME]"
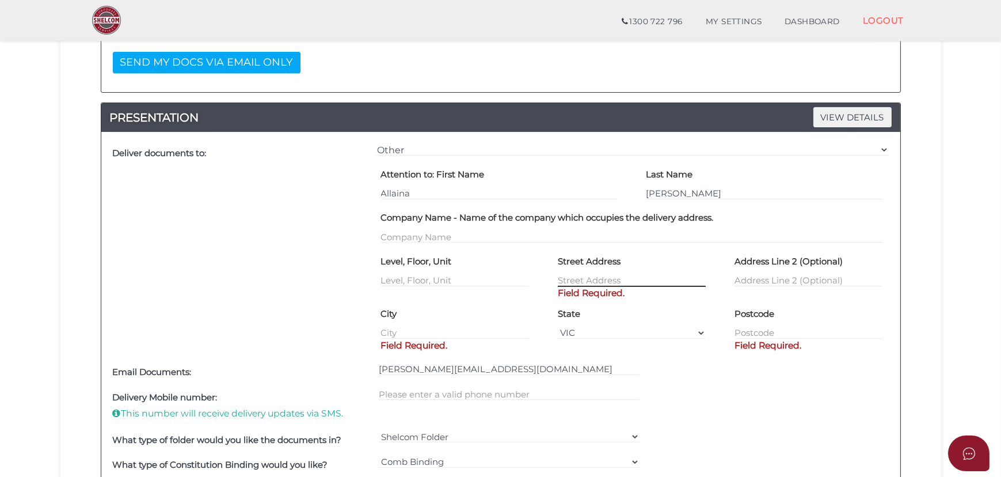
click at [618, 282] on input "text" at bounding box center [632, 280] width 148 height 13
paste input "[STREET_ADDRESS]"
type input "[STREET_ADDRESS]"
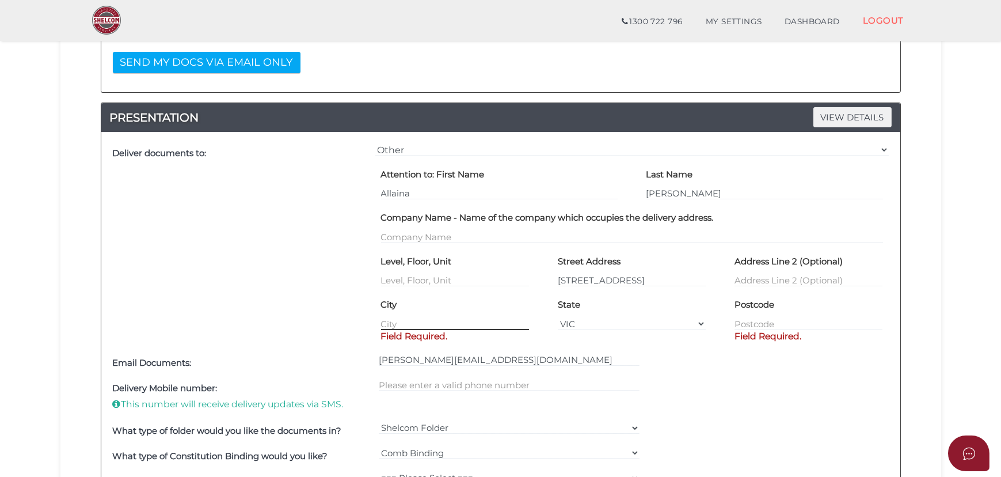
click at [423, 320] on input "text" at bounding box center [455, 323] width 148 height 13
paste input "Sippy Downs"
type input "Sippy Downs"
click at [631, 311] on div "State [GEOGRAPHIC_DATA] [GEOGRAPHIC_DATA] [GEOGRAPHIC_DATA] [GEOGRAPHIC_DATA] […" at bounding box center [632, 312] width 148 height 35
click at [705, 320] on select "VIC ACT [GEOGRAPHIC_DATA] [GEOGRAPHIC_DATA] QLD [GEOGRAPHIC_DATA] [GEOGRAPHIC_D…" at bounding box center [632, 323] width 148 height 13
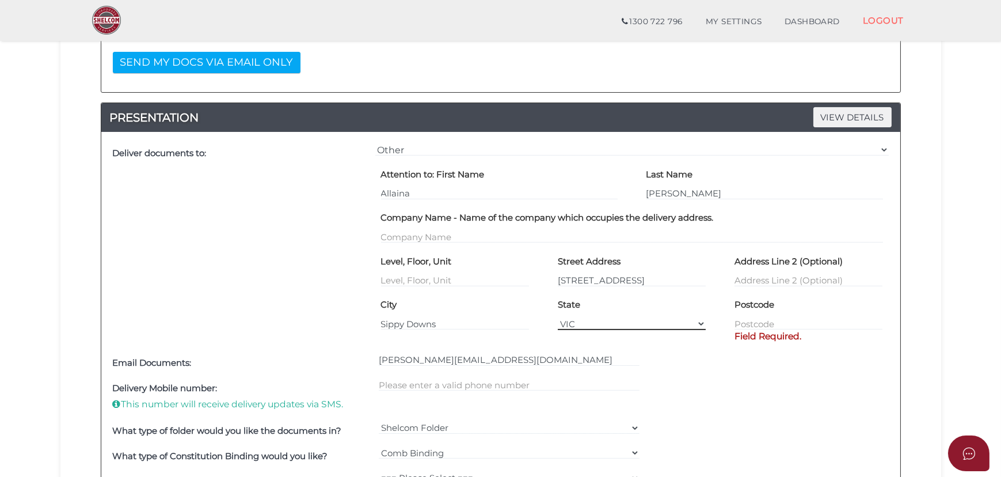
select select "QLD"
click at [558, 317] on select "VIC ACT [GEOGRAPHIC_DATA] [GEOGRAPHIC_DATA] QLD [GEOGRAPHIC_DATA] [GEOGRAPHIC_D…" at bounding box center [632, 323] width 148 height 13
drag, startPoint x: 778, startPoint y: 321, endPoint x: 759, endPoint y: 326, distance: 19.7
click at [778, 321] on input "text" at bounding box center [809, 323] width 148 height 13
paste input "4556"
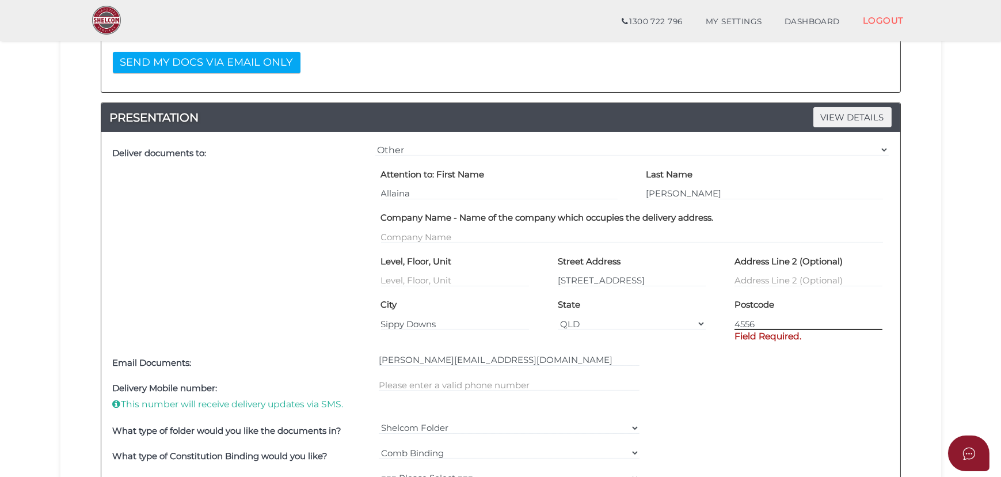
type input "4556"
click at [720, 354] on div "Email Documents: [PERSON_NAME][EMAIL_ADDRESS][DOMAIN_NAME]" at bounding box center [501, 363] width 782 height 25
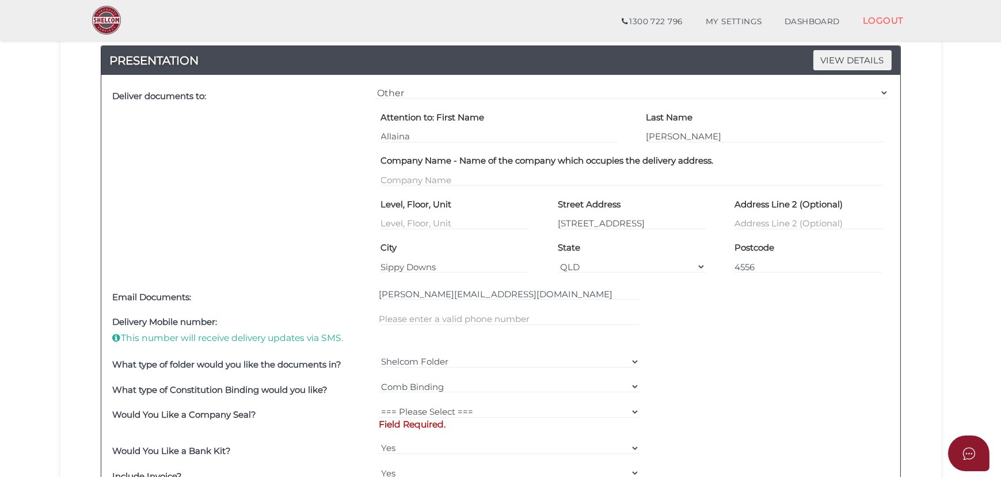
scroll to position [523, 0]
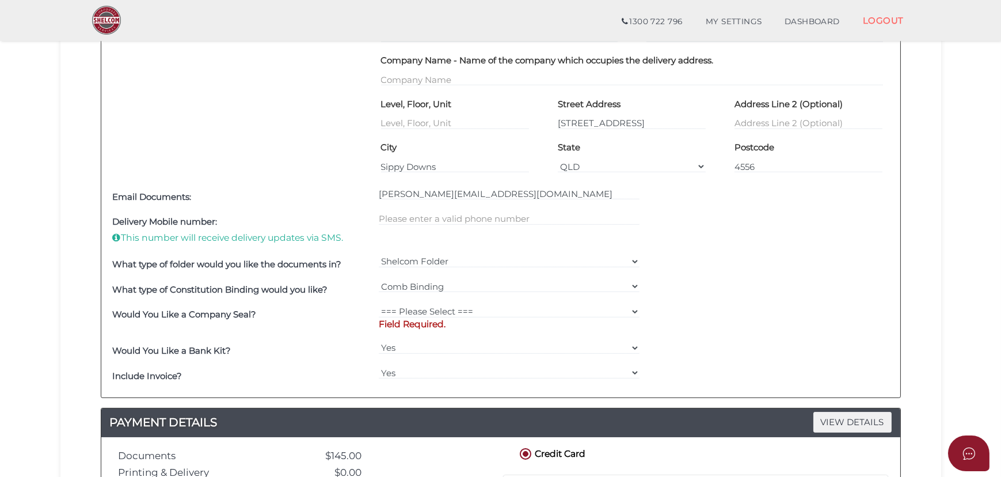
click at [432, 207] on div "[PERSON_NAME][EMAIL_ADDRESS][DOMAIN_NAME]" at bounding box center [509, 196] width 267 height 25
click at [430, 212] on input "text" at bounding box center [509, 218] width 261 height 13
click at [446, 218] on input "text" at bounding box center [509, 218] width 261 height 13
paste input "0410276490"
type input "0410276490"
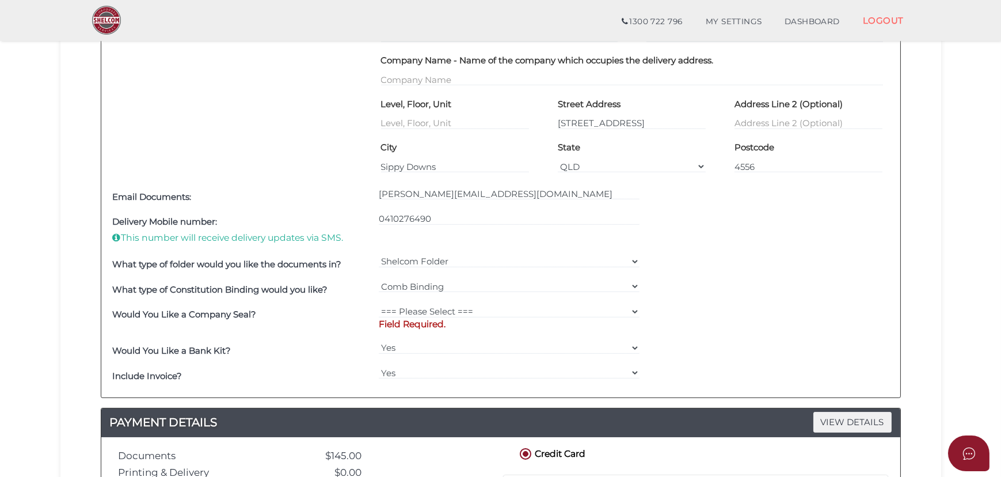
click at [772, 273] on div "What type of folder would you like the documents in? Shelcom Folder === Please …" at bounding box center [501, 264] width 782 height 25
click at [478, 305] on select "=== Please Select === Fold Seal $50 No Seal" at bounding box center [509, 311] width 261 height 13
select select "0"
click at [379, 305] on select "=== Please Select === Fold Seal $50 No Seal" at bounding box center [509, 311] width 261 height 13
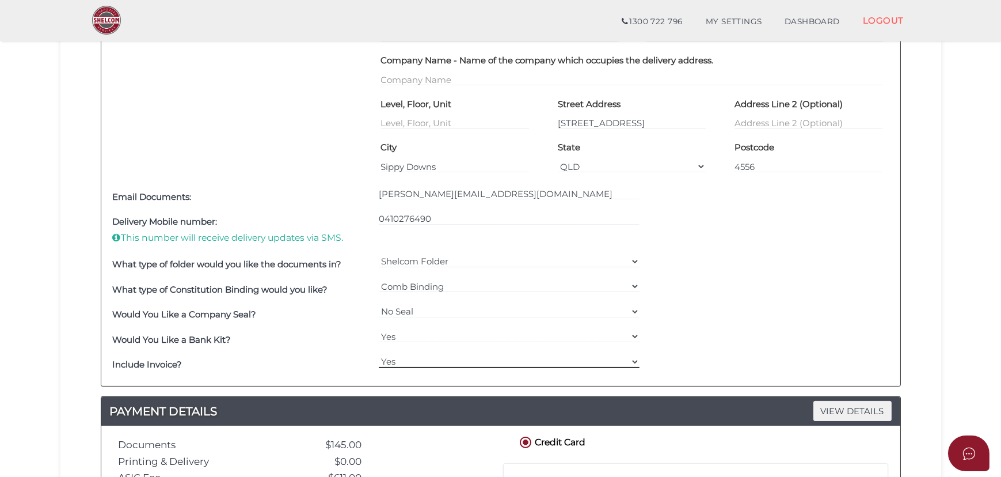
click at [417, 366] on select "Yes No" at bounding box center [509, 361] width 261 height 13
select select "No"
click at [379, 355] on select "Yes No" at bounding box center [509, 361] width 261 height 13
click at [697, 299] on div "What type of Constitution Binding would you like? === Please Select === Comb Bi…" at bounding box center [501, 289] width 782 height 25
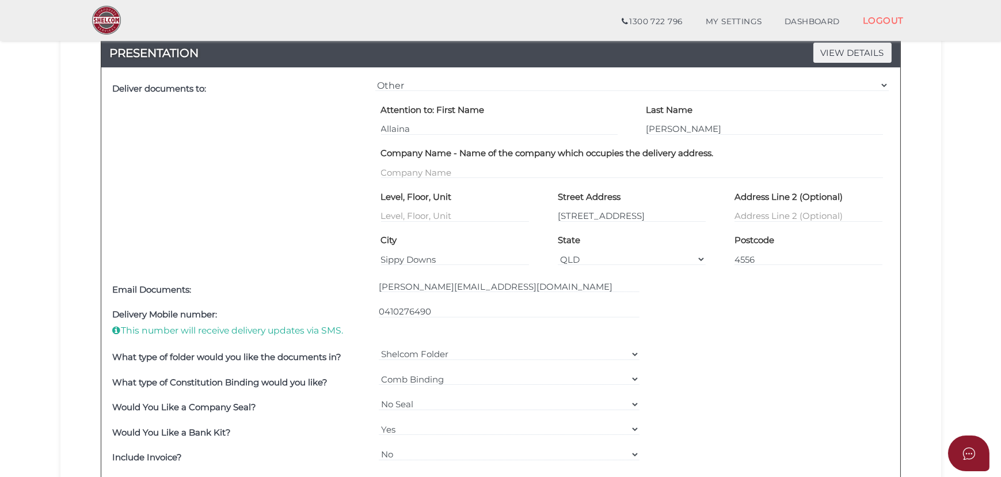
scroll to position [419, 0]
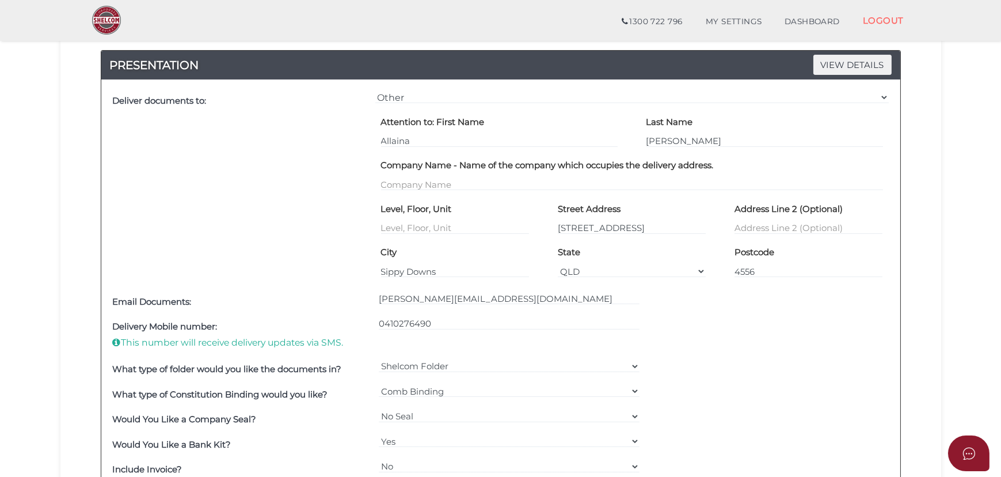
click at [382, 339] on div "0410276490" at bounding box center [509, 335] width 267 height 43
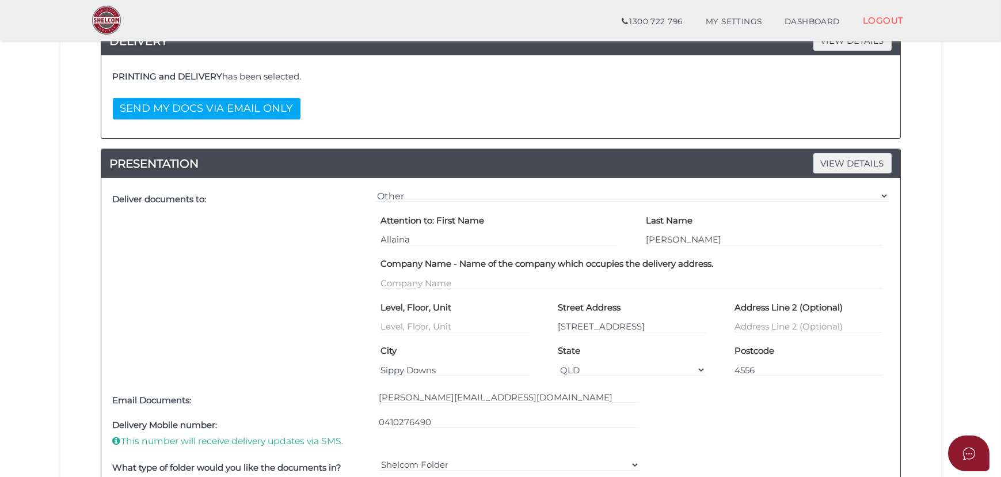
scroll to position [314, 0]
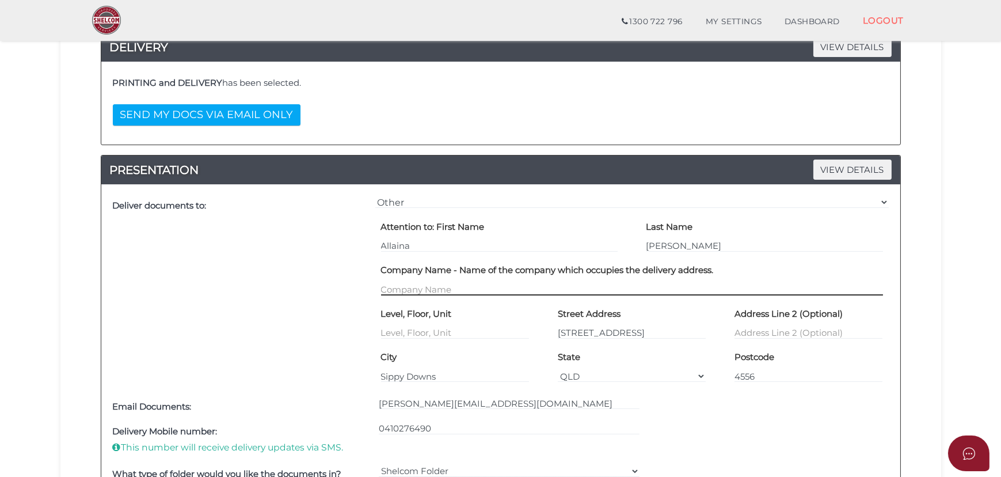
drag, startPoint x: 494, startPoint y: 286, endPoint x: 478, endPoint y: 294, distance: 17.5
click at [494, 286] on input "text" at bounding box center [632, 289] width 502 height 13
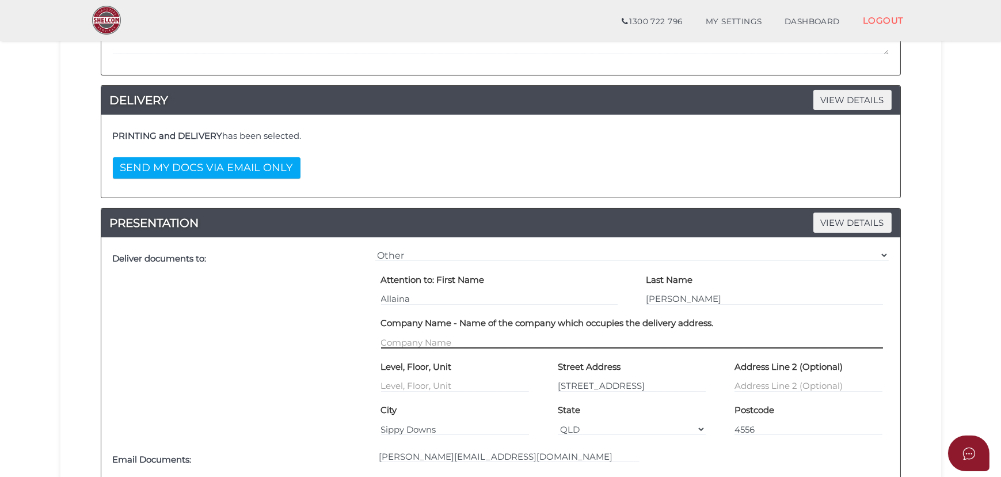
scroll to position [261, 0]
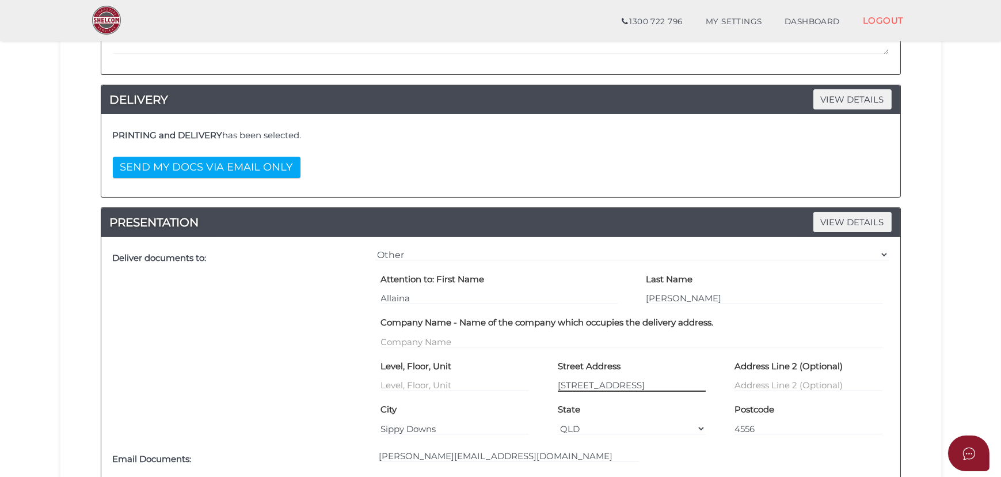
click at [625, 382] on input "[STREET_ADDRESS]" at bounding box center [632, 385] width 148 height 13
click at [284, 302] on div "Deliver documents to:" at bounding box center [241, 345] width 263 height 201
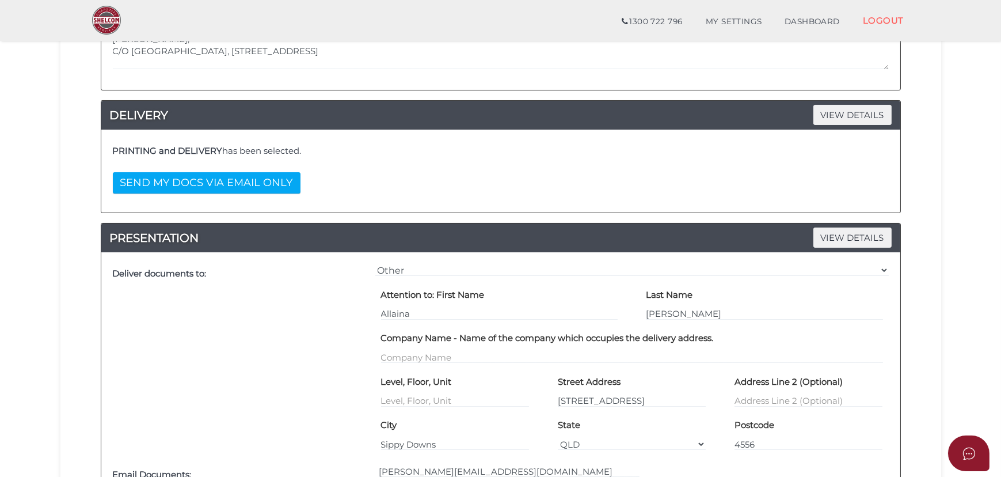
scroll to position [104, 0]
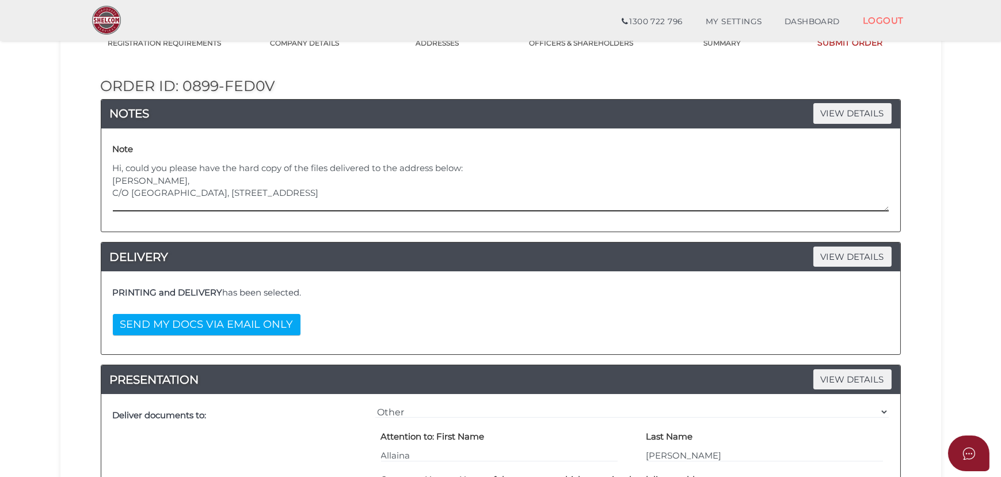
drag, startPoint x: 222, startPoint y: 191, endPoint x: 93, endPoint y: 188, distance: 129.0
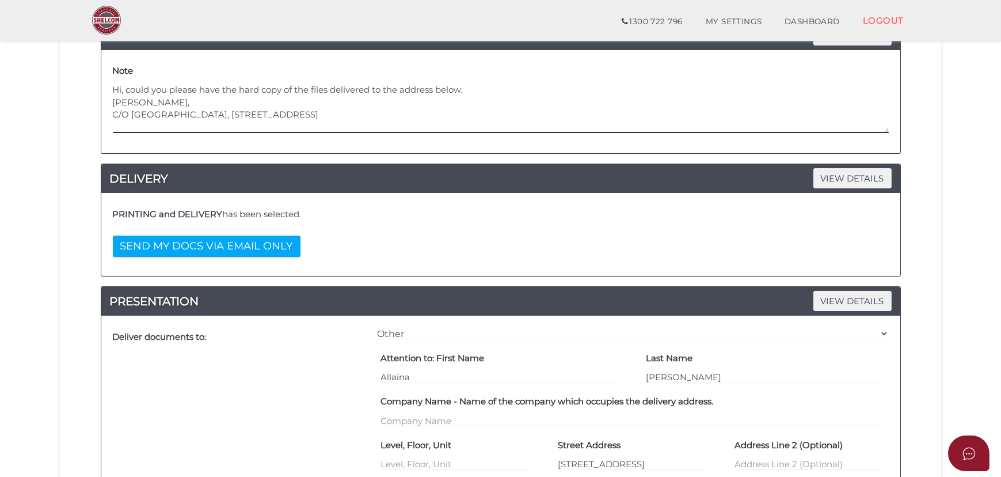
scroll to position [261, 0]
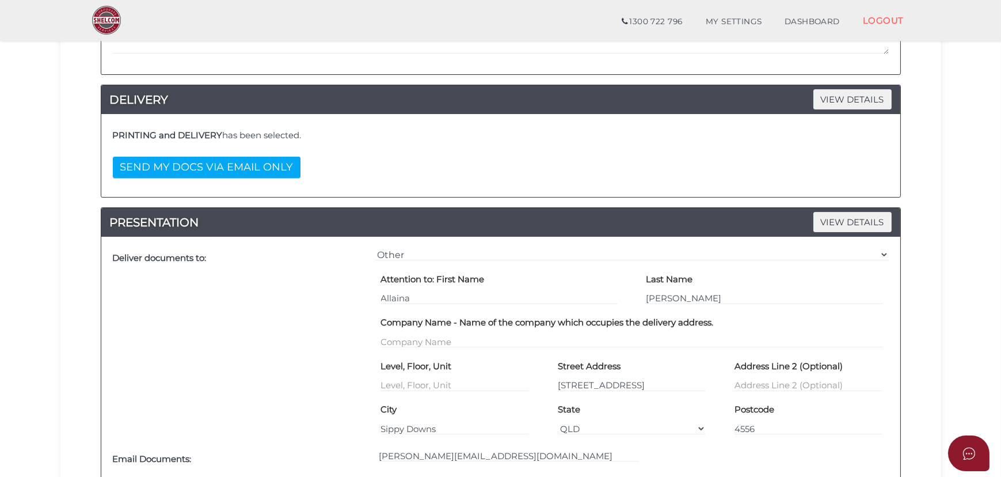
click at [411, 261] on div "=== Please Select Delivery Address === (User Address - [PERSON_NAME][GEOGRAPHIC…" at bounding box center [632, 345] width 519 height 201
click at [411, 256] on select "=== Please Select Delivery Address === (User Address - [PERSON_NAME][GEOGRAPHIC…" at bounding box center [632, 254] width 514 height 13
click at [196, 295] on div "Deliver documents to:" at bounding box center [241, 345] width 263 height 201
click at [250, 274] on div "Deliver documents to:" at bounding box center [241, 345] width 263 height 201
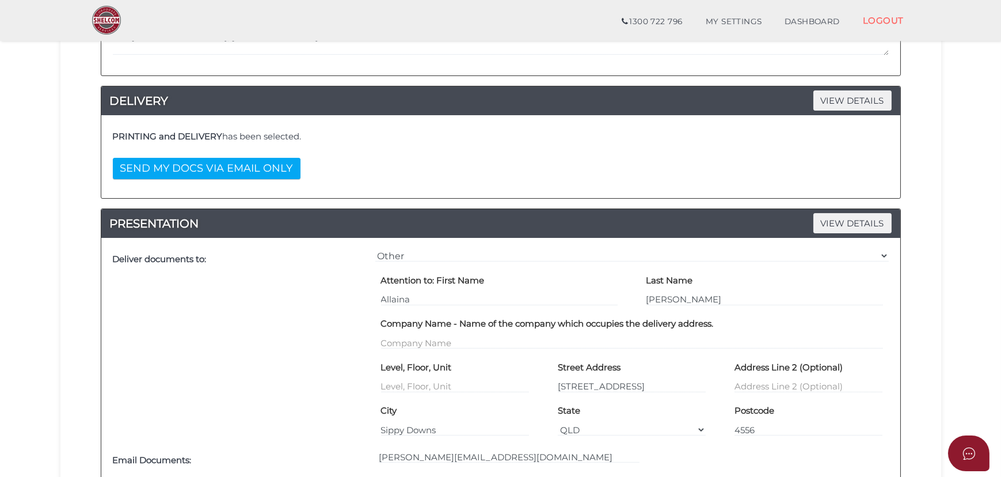
scroll to position [366, 0]
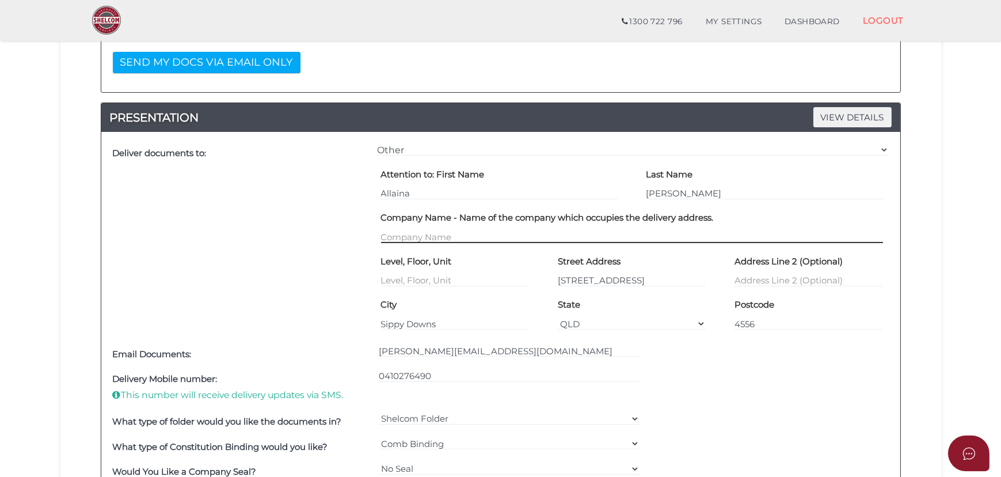
click at [493, 238] on input "text" at bounding box center [632, 236] width 502 height 13
paste input "C/O WOTSO Sippy Downs,"
click at [311, 248] on div "Deliver documents to:" at bounding box center [241, 240] width 263 height 201
click at [556, 225] on label "Company Name - Name of the company which occupies the delivery address." at bounding box center [547, 218] width 333 height 20
click at [507, 241] on input "C/O WOTSO Sippy Downs," at bounding box center [632, 236] width 502 height 13
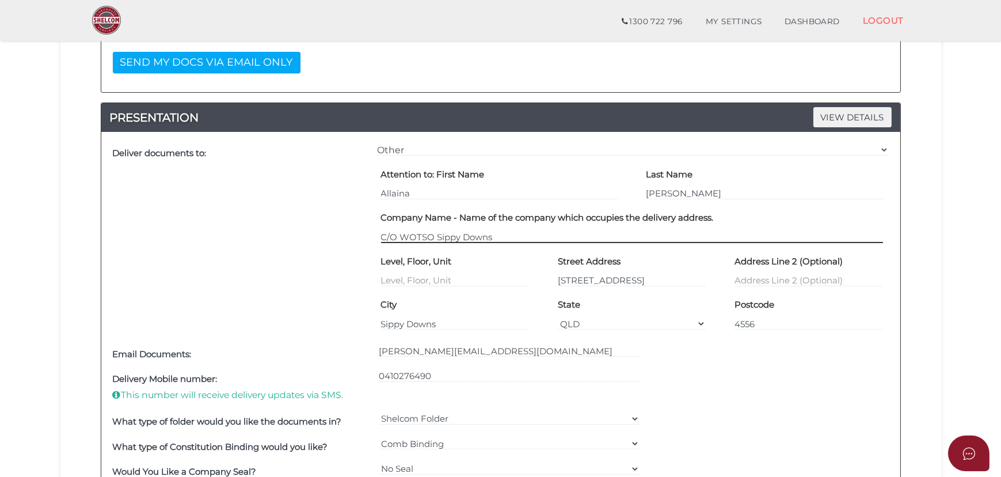
type input "C/O WOTSO Sippy Downs"
click at [244, 236] on div "Deliver documents to:" at bounding box center [241, 240] width 263 height 201
click at [575, 279] on input "[STREET_ADDRESS]" at bounding box center [632, 280] width 148 height 13
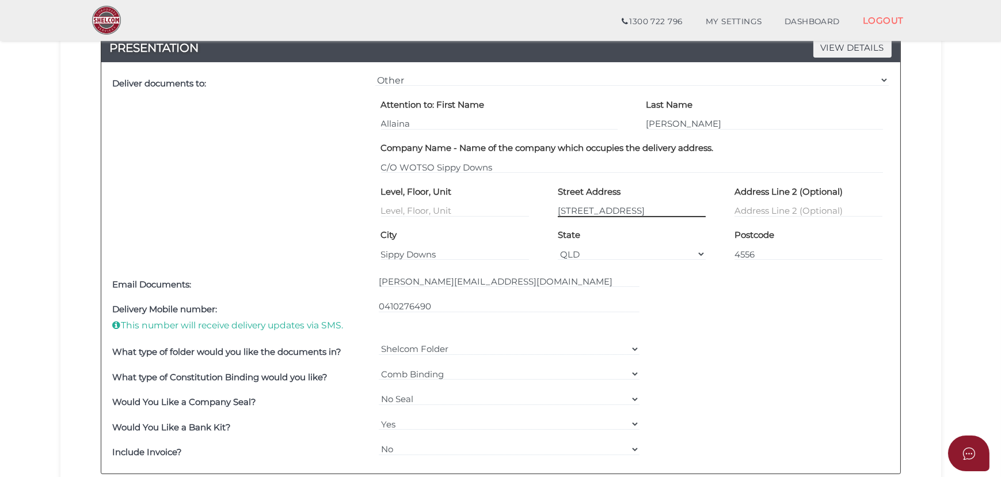
scroll to position [523, 0]
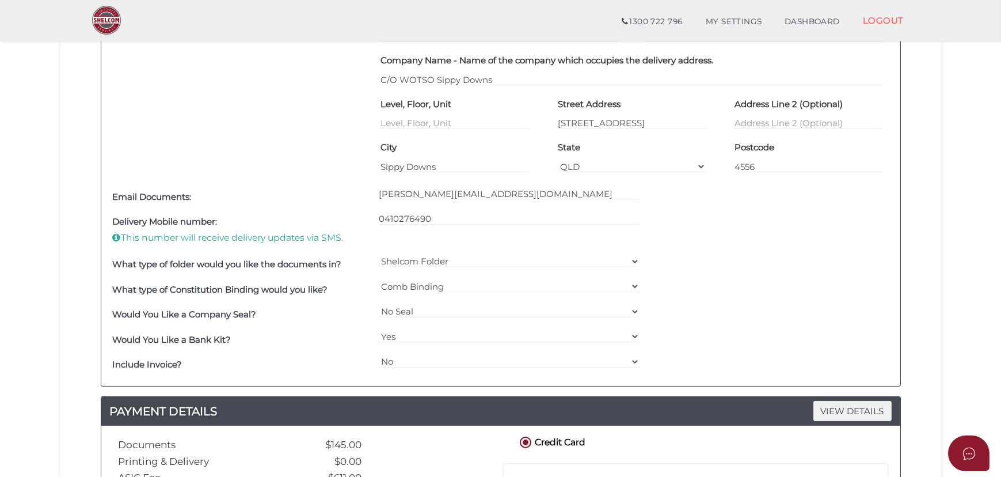
click at [712, 253] on div "What type of folder would you like the documents in? Shelcom Folder === Please …" at bounding box center [501, 264] width 782 height 25
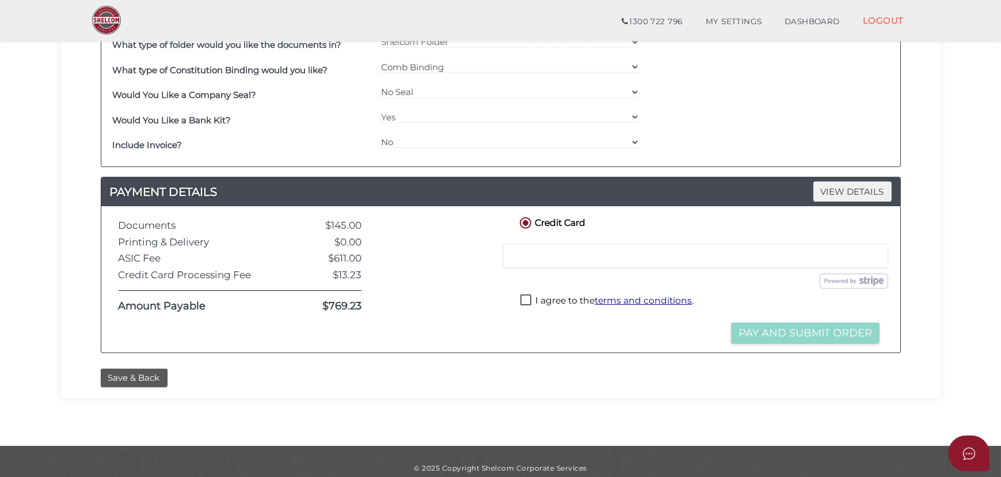
scroll to position [754, 0]
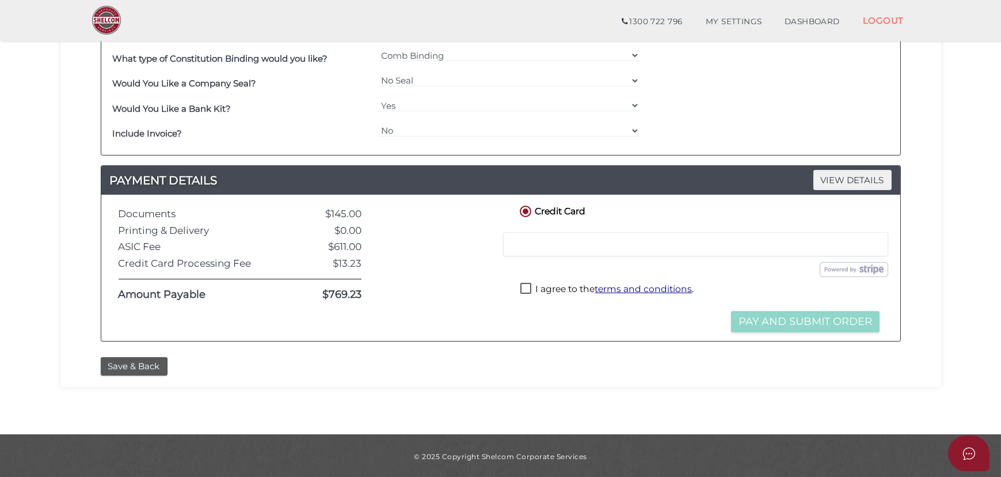
click at [527, 283] on label "I agree to the terms and conditions ." at bounding box center [606, 290] width 173 height 14
click at [529, 283] on label "I agree to the terms and conditions ." at bounding box center [606, 290] width 173 height 14
click at [547, 252] on div at bounding box center [695, 244] width 385 height 24
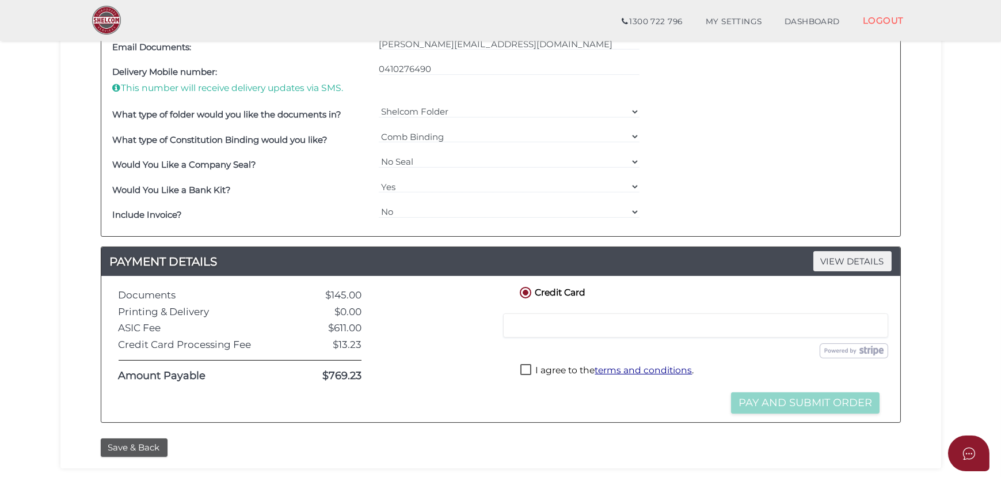
scroll to position [702, 0]
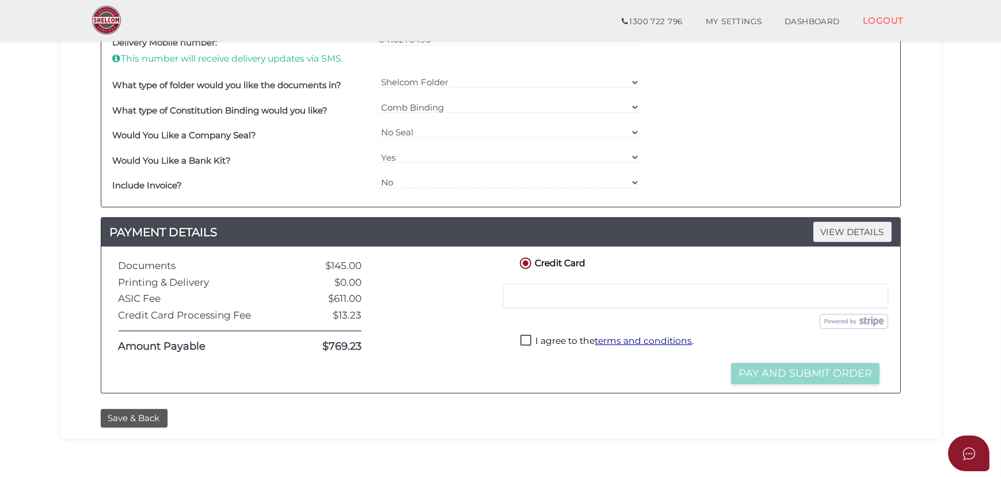
drag, startPoint x: 516, startPoint y: 337, endPoint x: 523, endPoint y: 338, distance: 6.4
click at [517, 337] on div "Credit Card Credit or Debit Card Loading saved cards... Select a saved card Sub…" at bounding box center [700, 319] width 382 height 129
click at [523, 338] on label "I agree to the terms and conditions ." at bounding box center [606, 342] width 173 height 14
checkbox input "true"
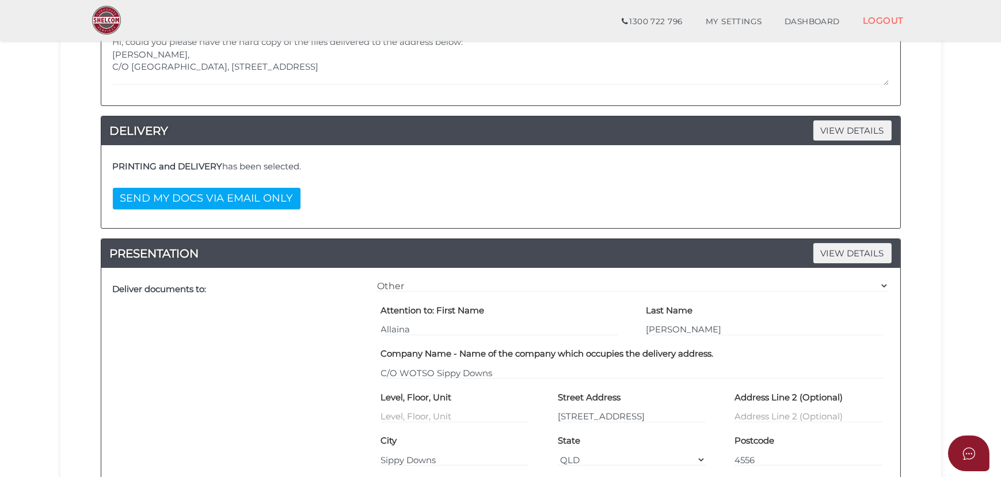
scroll to position [178, 0]
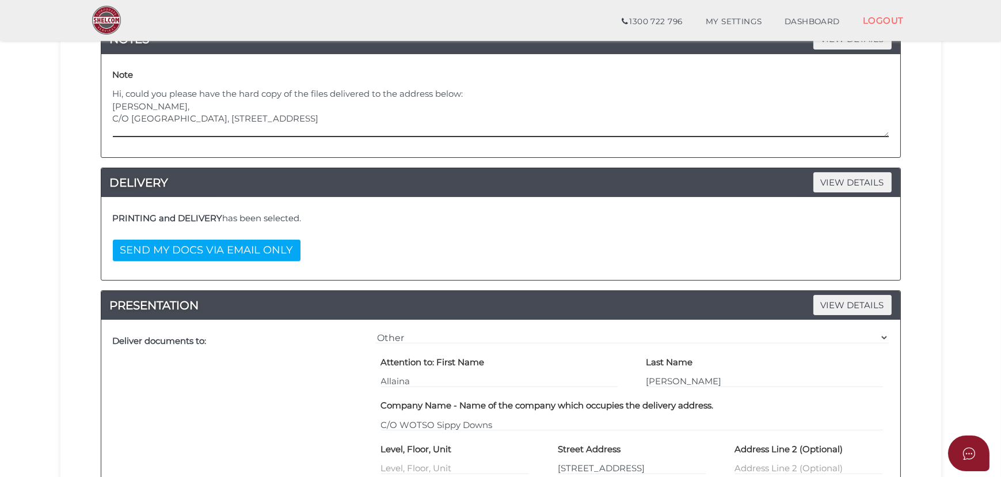
drag, startPoint x: 230, startPoint y: 132, endPoint x: 23, endPoint y: 80, distance: 213.1
click at [23, 80] on section "Company Registration df7e9db1d80887e60bba630c1c37d3a7 1 REGISTRATION REQUIREMEN…" at bounding box center [500, 431] width 1001 height 1158
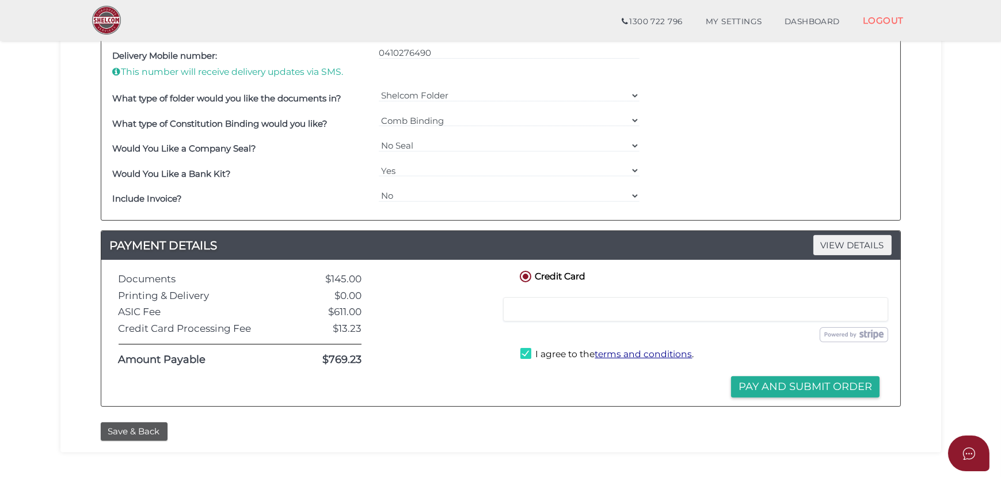
scroll to position [754, 0]
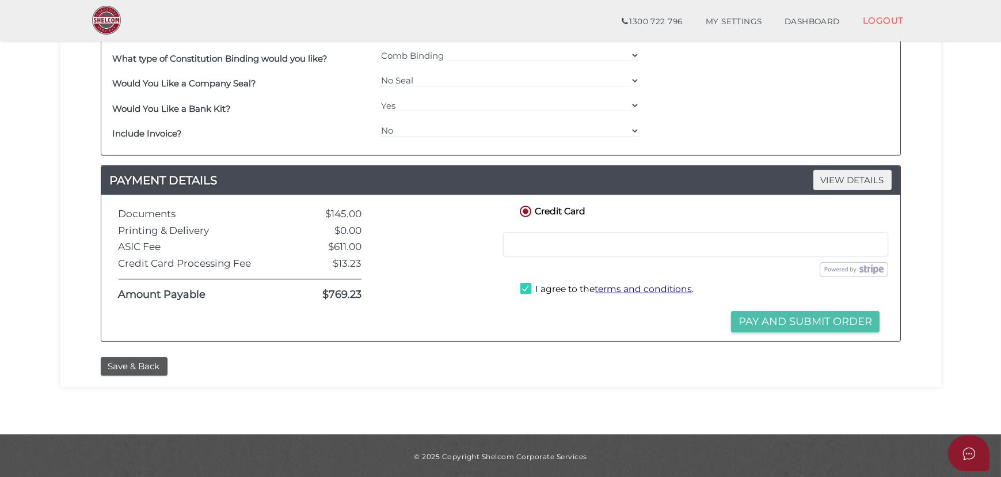
click at [846, 317] on button "Pay and Submit Order" at bounding box center [805, 321] width 149 height 21
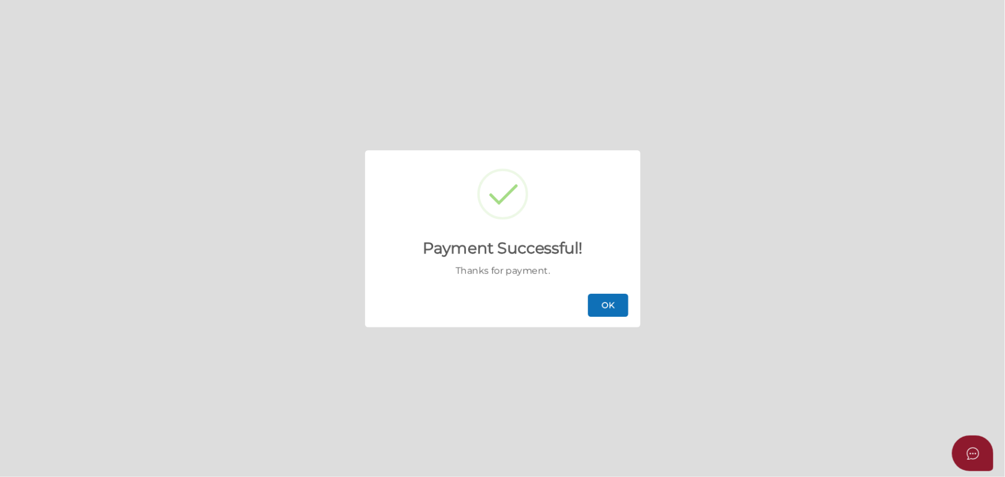
click at [596, 297] on button "OK" at bounding box center [608, 305] width 40 height 23
